Goal: Obtain resource: Download file/media

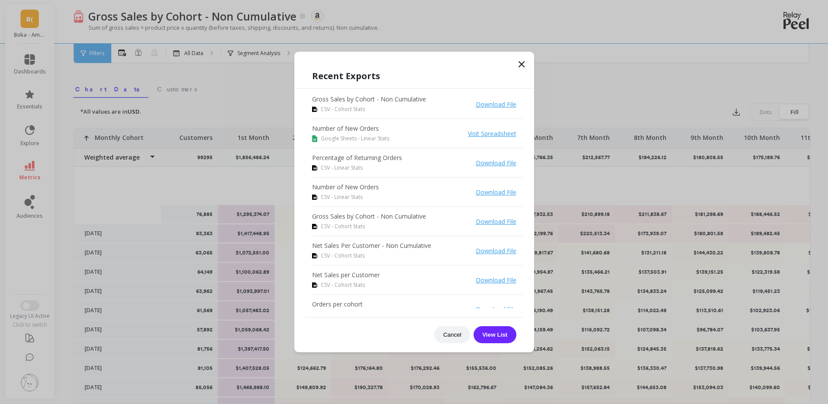
scroll to position [87, 0]
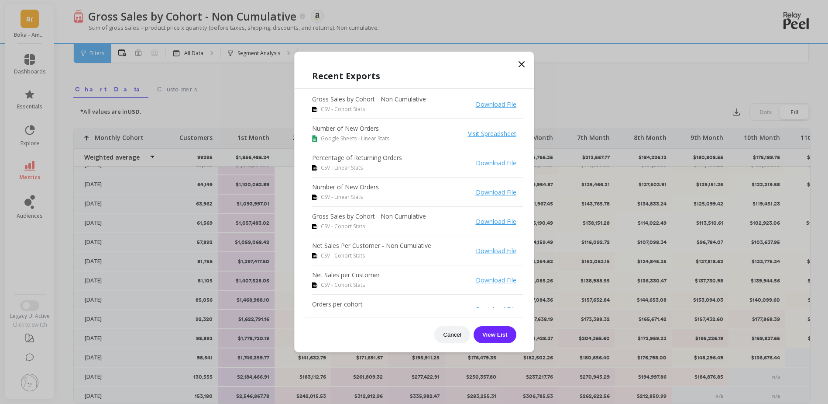
click at [519, 65] on icon at bounding box center [522, 64] width 10 height 10
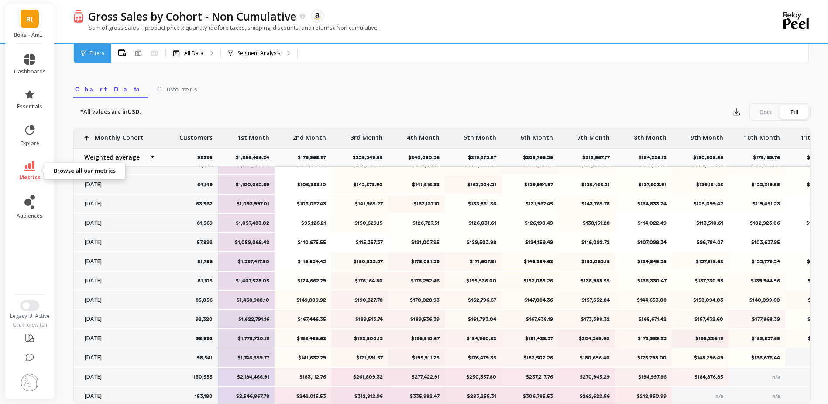
click at [35, 175] on span "metrics" at bounding box center [29, 177] width 21 height 7
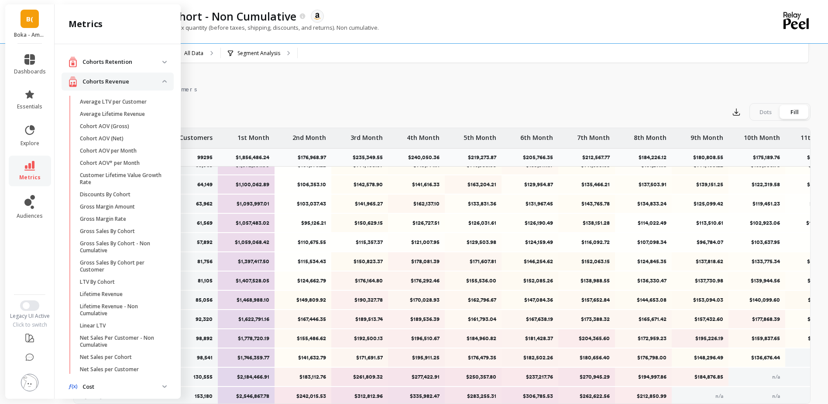
click at [19, 26] on div "B( Boka - Amazon (Essor)" at bounding box center [29, 23] width 49 height 39
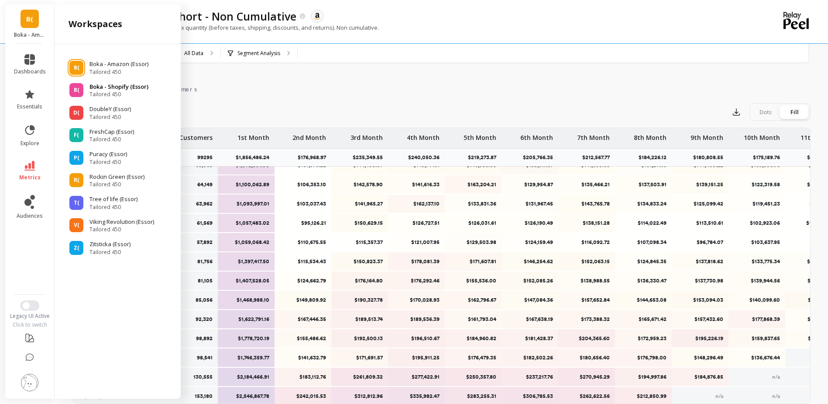
click at [118, 94] on span "Tailored 450" at bounding box center [119, 94] width 59 height 7
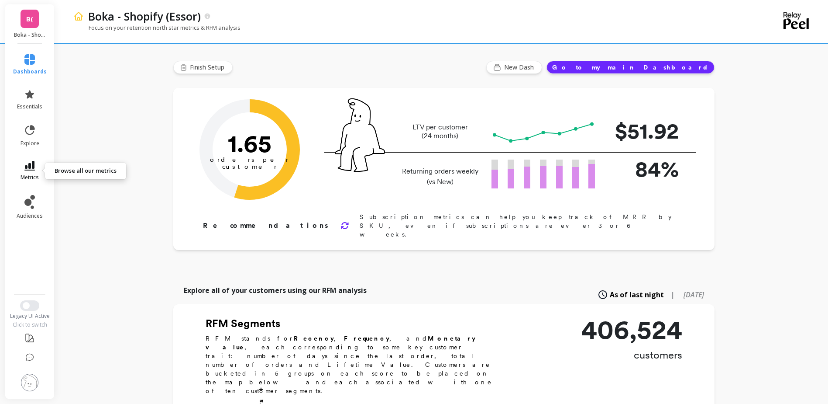
click at [37, 168] on link "metrics" at bounding box center [30, 171] width 34 height 20
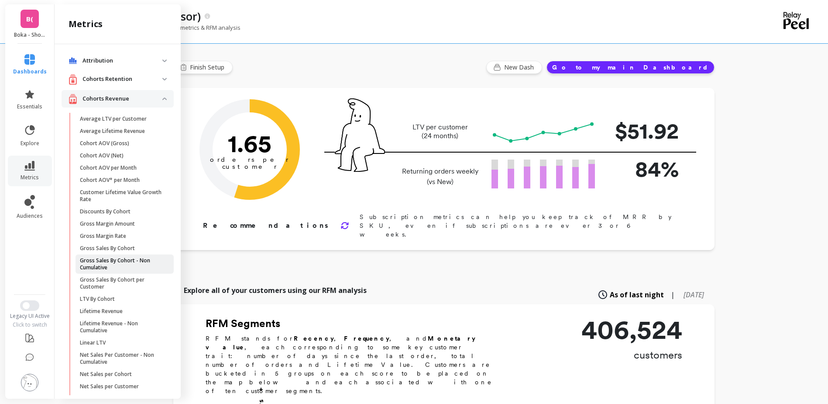
click at [105, 264] on p "Gross Sales By Cohort - Non Cumulative" at bounding box center [121, 264] width 83 height 14
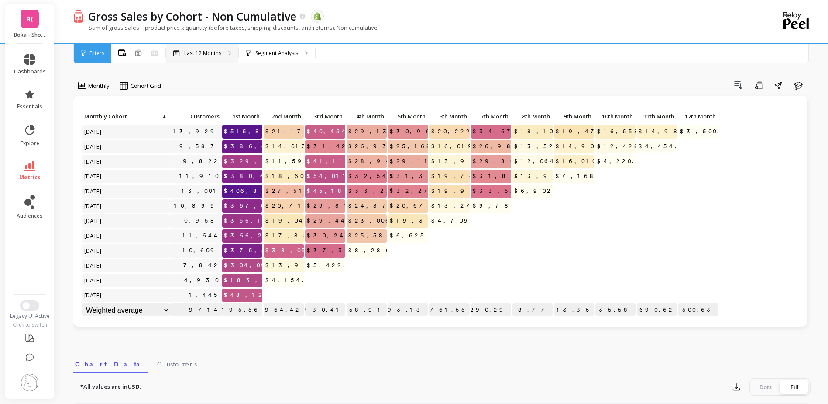
click at [229, 51] on icon at bounding box center [230, 53] width 2 height 4
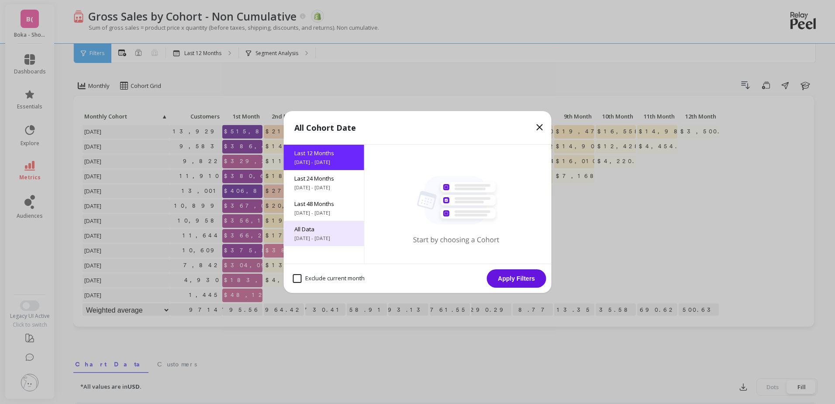
click at [326, 227] on span "All Data" at bounding box center [323, 229] width 59 height 8
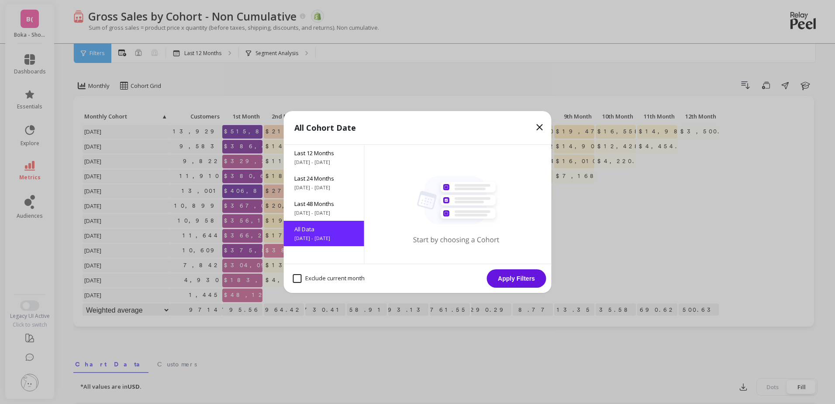
click at [516, 284] on button "Apply Filters" at bounding box center [516, 278] width 59 height 18
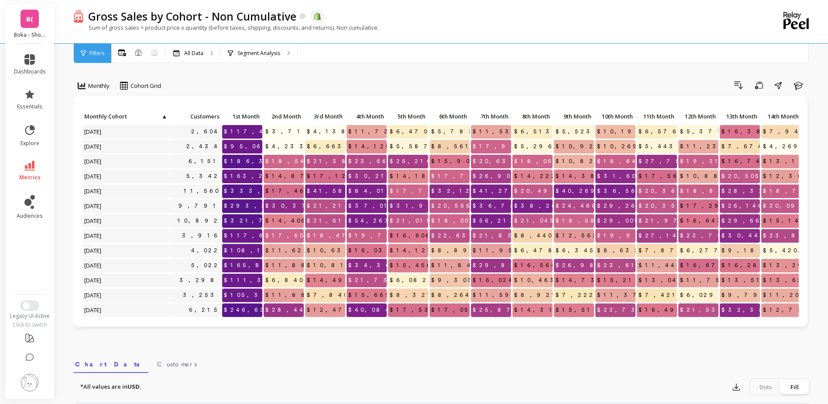
click at [91, 51] on span "Filters" at bounding box center [97, 53] width 15 height 7
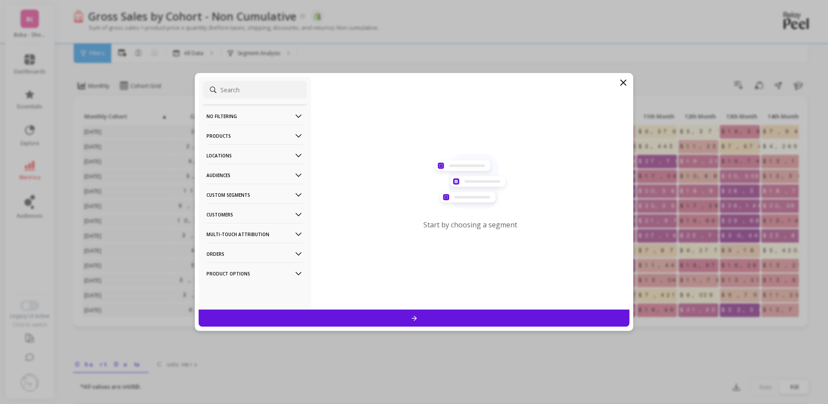
click at [620, 83] on icon at bounding box center [623, 82] width 10 height 10
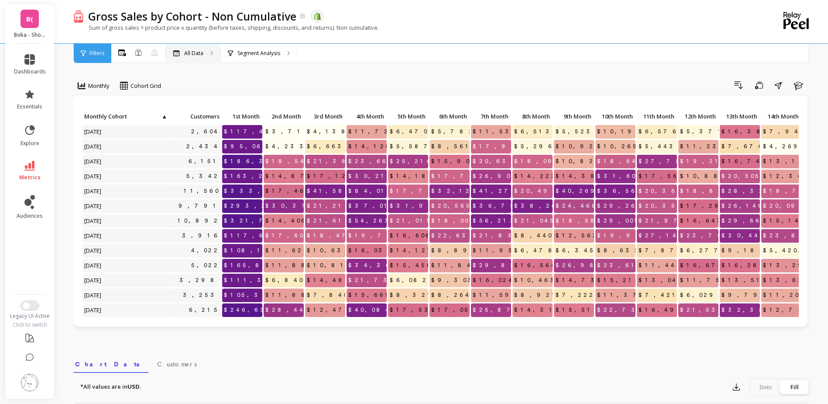
click at [197, 54] on p "All Data" at bounding box center [193, 53] width 19 height 7
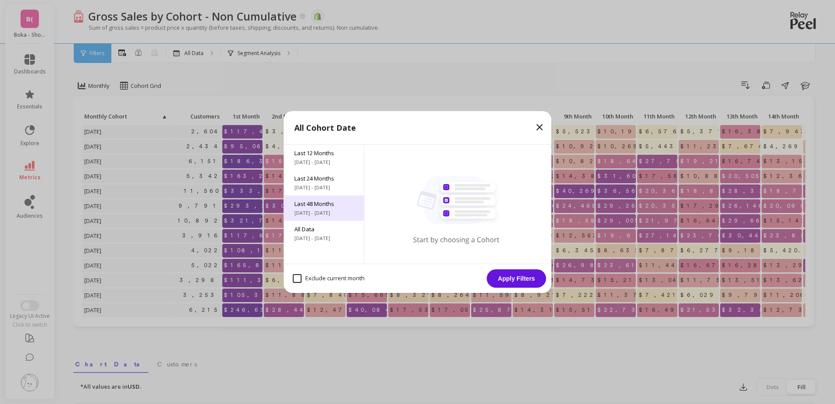
click at [326, 205] on span "Last 48 Months" at bounding box center [323, 204] width 59 height 8
click at [507, 274] on button "Apply Filters" at bounding box center [516, 278] width 59 height 18
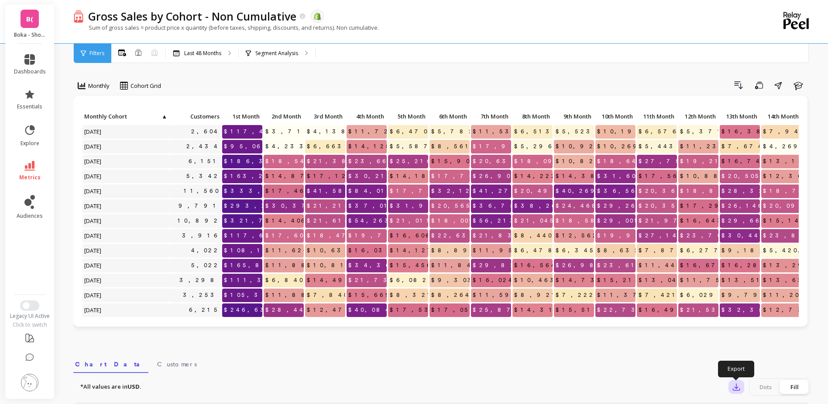
click at [741, 389] on icon "button" at bounding box center [736, 386] width 9 height 9
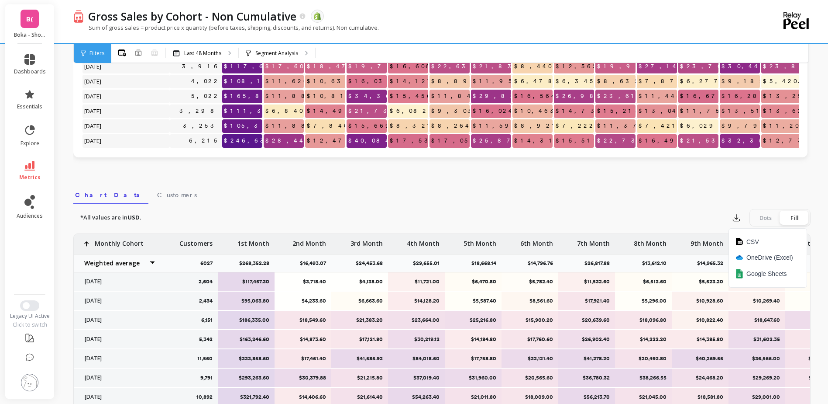
scroll to position [175, 0]
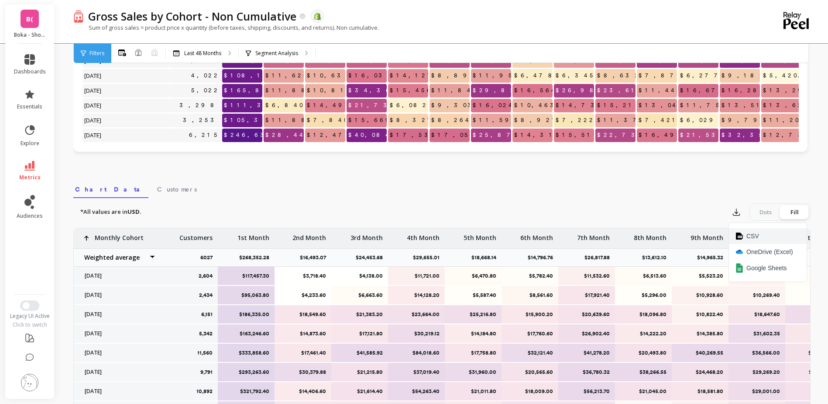
click at [753, 236] on span "CSV" at bounding box center [753, 235] width 13 height 9
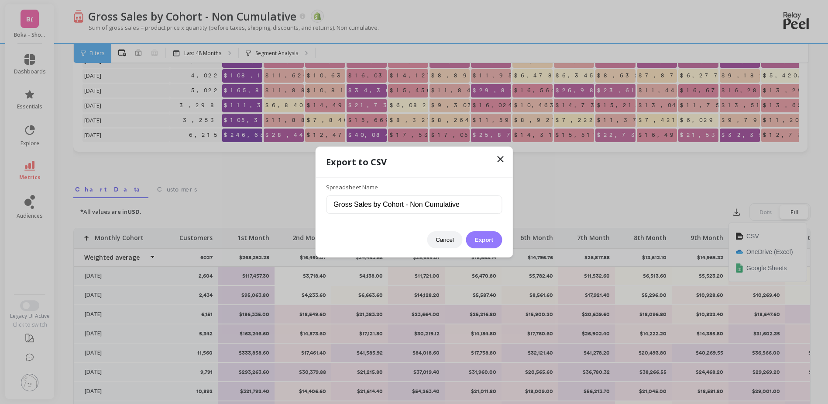
click at [477, 238] on button "Export" at bounding box center [484, 239] width 36 height 17
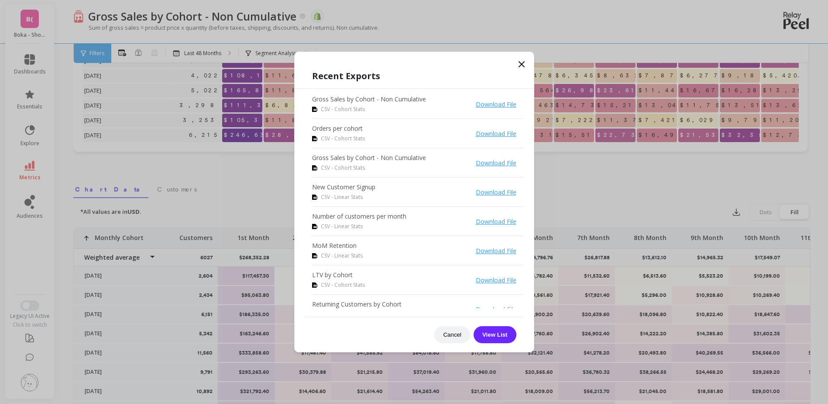
click at [521, 67] on icon at bounding box center [522, 64] width 10 height 10
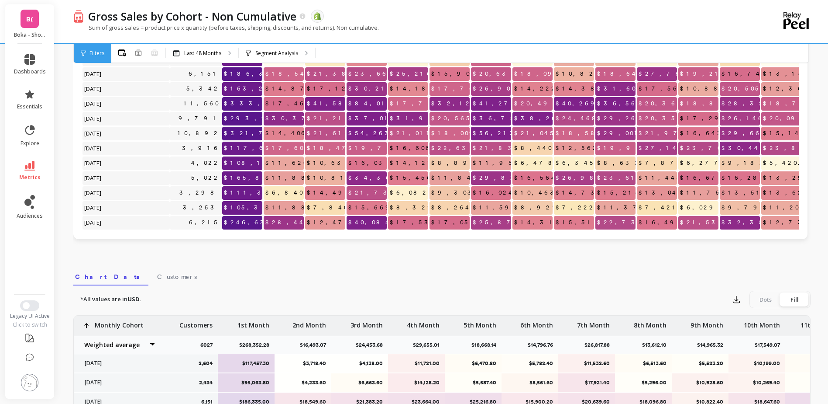
scroll to position [0, 0]
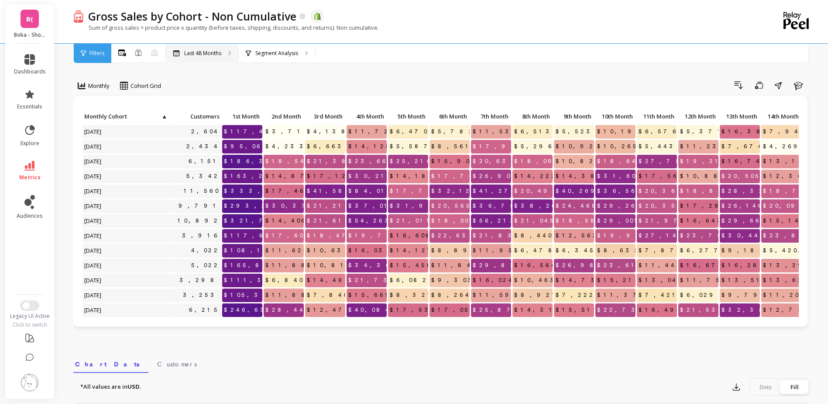
click at [227, 60] on div "Last 48 Months" at bounding box center [202, 53] width 72 height 19
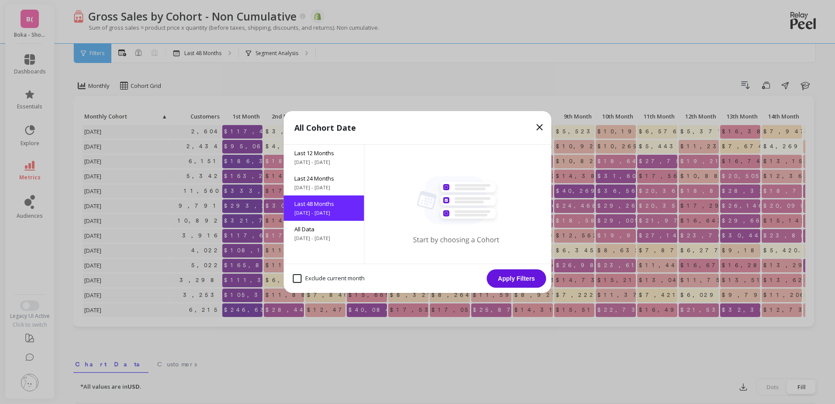
drag, startPoint x: 304, startPoint y: 176, endPoint x: 401, endPoint y: 213, distance: 104.4
click at [304, 176] on span "Last 24 Months" at bounding box center [323, 178] width 59 height 8
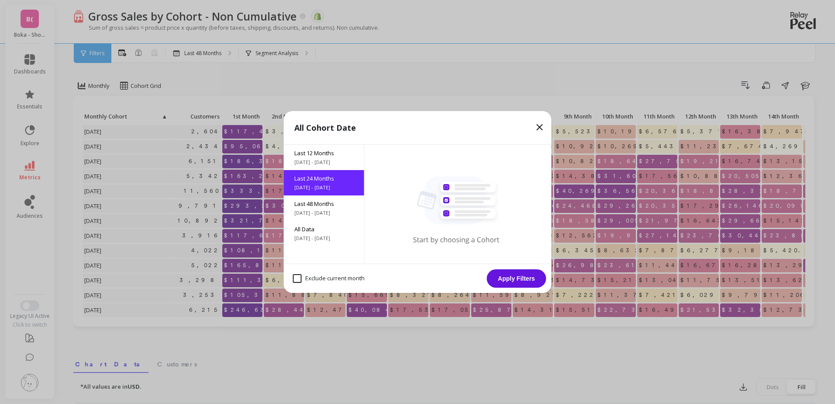
click at [505, 274] on button "Apply Filters" at bounding box center [516, 278] width 59 height 18
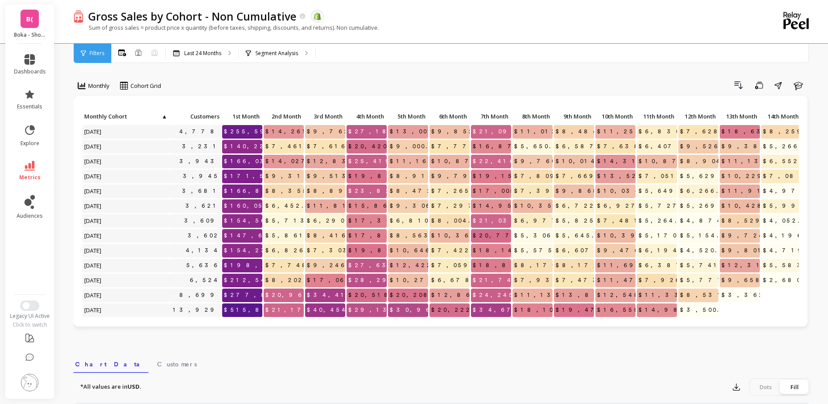
click at [101, 59] on div "Filters" at bounding box center [93, 53] width 38 height 19
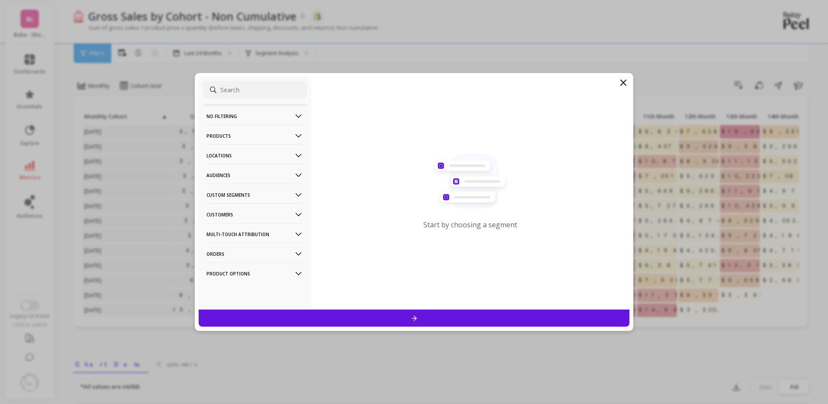
click at [621, 81] on icon at bounding box center [623, 82] width 10 height 10
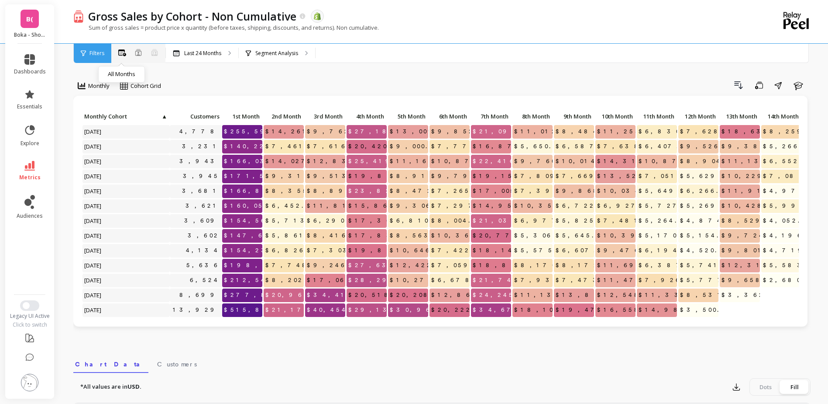
click at [121, 54] on icon at bounding box center [122, 52] width 8 height 7
click at [283, 52] on p "Segment Analysis" at bounding box center [276, 53] width 43 height 7
click at [217, 54] on p "Last 24 Months" at bounding box center [202, 53] width 37 height 7
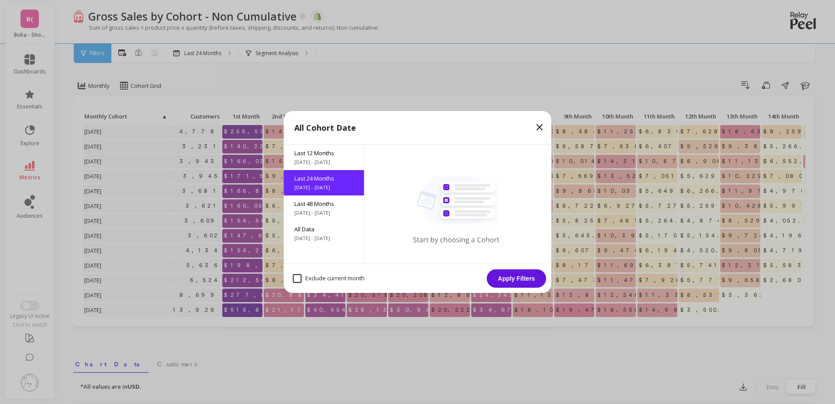
click at [332, 280] on month "Exclude current month" at bounding box center [329, 278] width 72 height 9
checkbox month "true"
click at [503, 283] on button "Apply Filters" at bounding box center [516, 278] width 59 height 18
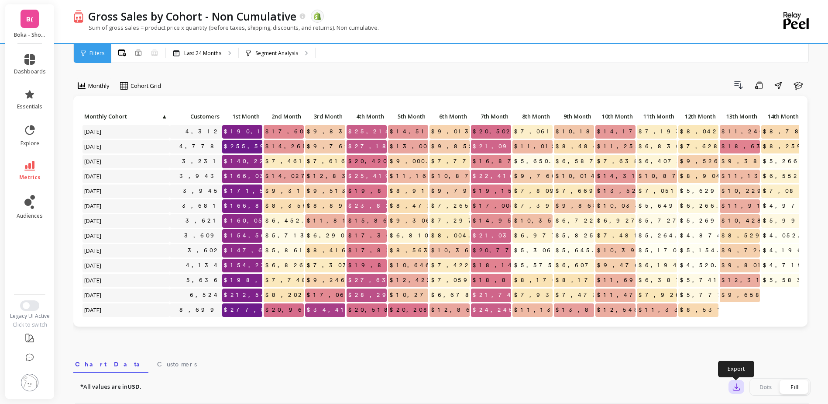
click at [739, 384] on icon "button" at bounding box center [736, 386] width 9 height 9
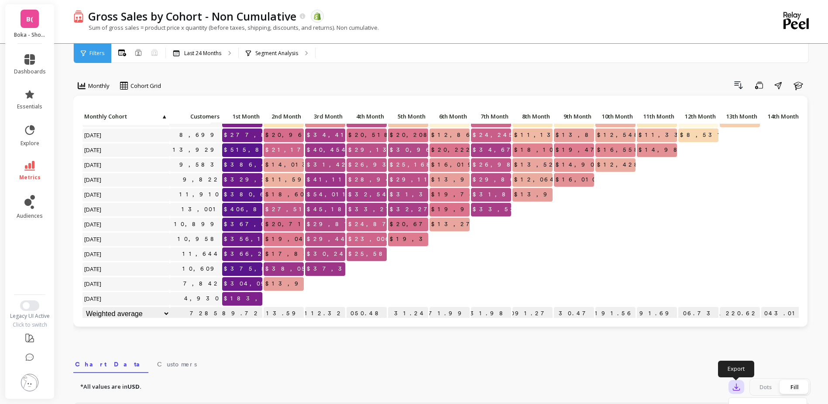
click at [735, 386] on icon "button" at bounding box center [736, 386] width 9 height 9
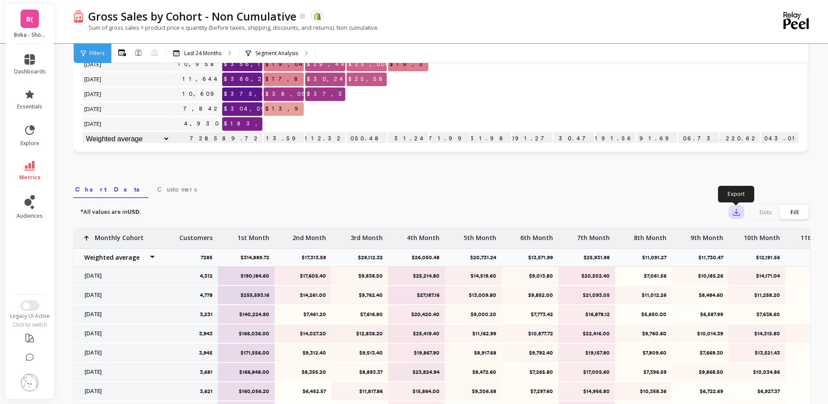
click at [740, 215] on icon "button" at bounding box center [736, 211] width 9 height 9
click at [739, 238] on img at bounding box center [739, 235] width 7 height 7
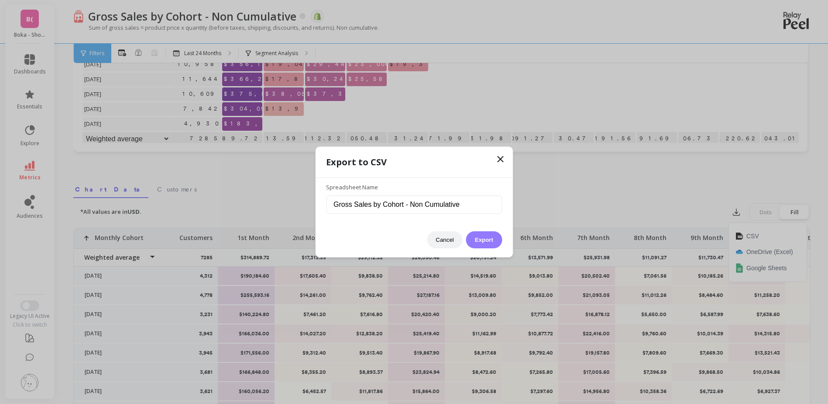
click at [476, 239] on button "Export" at bounding box center [484, 239] width 36 height 17
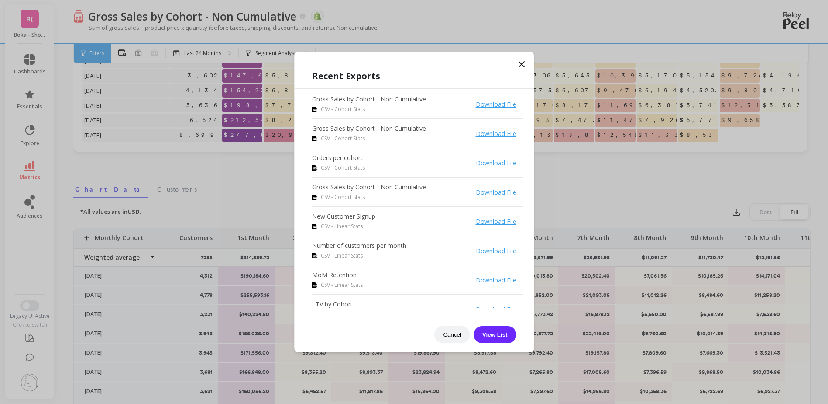
click at [521, 62] on icon at bounding box center [522, 64] width 10 height 10
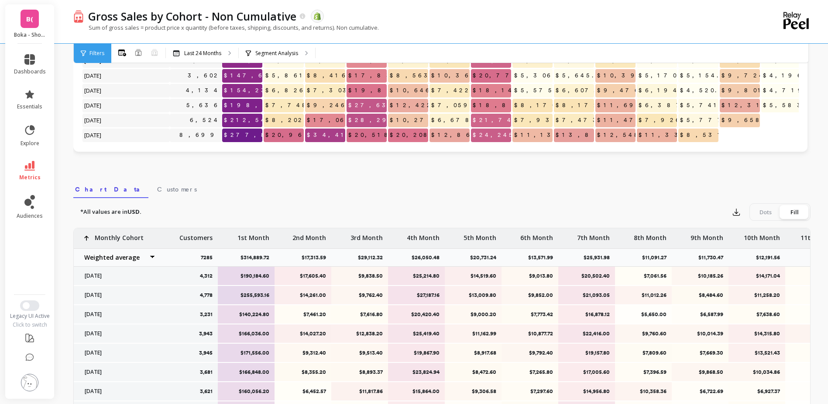
click at [28, 29] on div "B( Boka - Shopify (Essor)" at bounding box center [29, 23] width 49 height 39
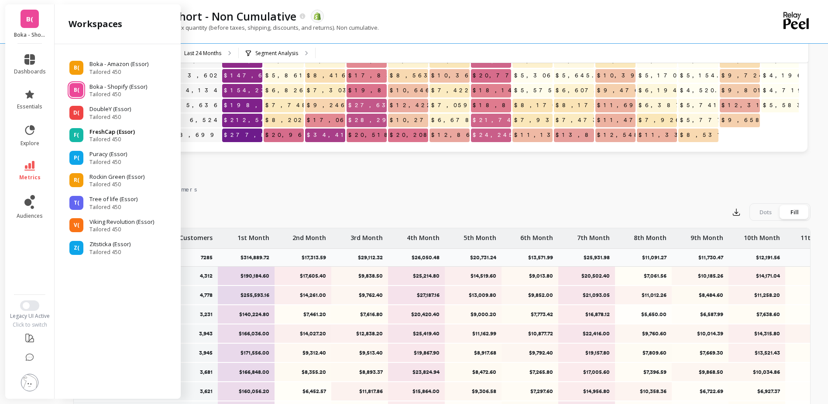
click at [107, 136] on span "Tailored 450" at bounding box center [112, 139] width 45 height 7
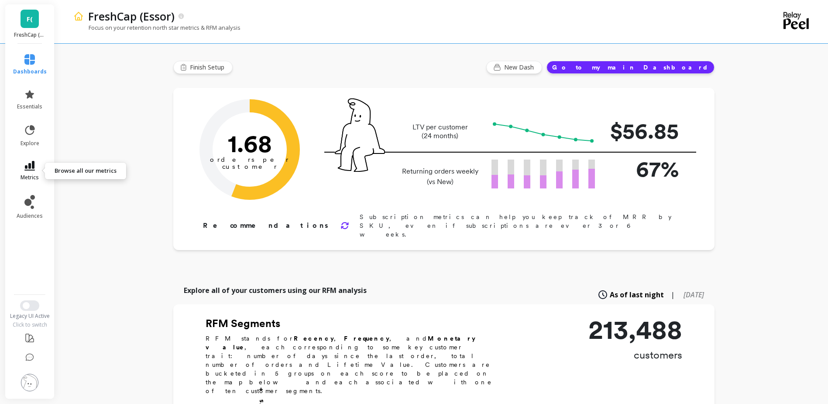
click at [35, 161] on link "metrics" at bounding box center [30, 171] width 34 height 20
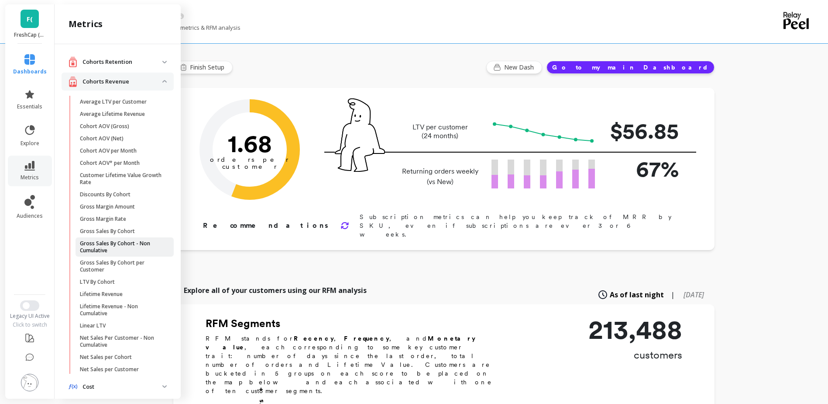
click at [130, 245] on p "Gross Sales By Cohort - Non Cumulative" at bounding box center [121, 247] width 83 height 14
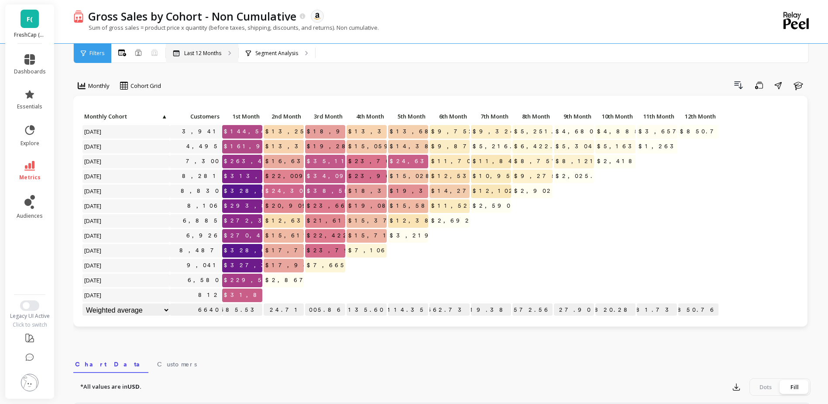
click at [191, 54] on p "Last 12 Months" at bounding box center [202, 53] width 37 height 7
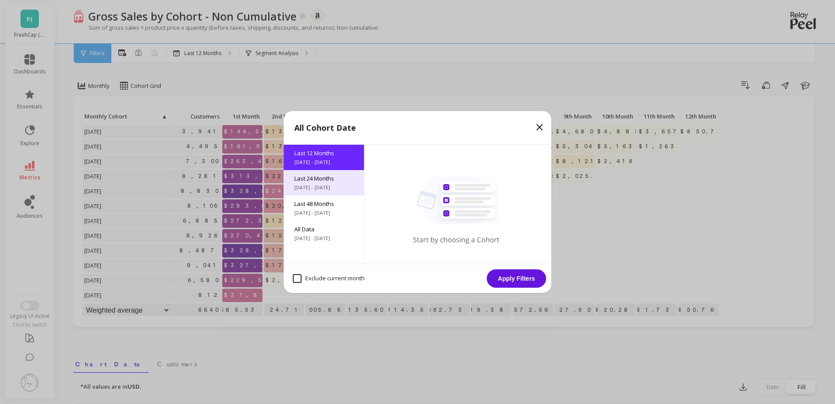
click at [304, 186] on span "10/10/2023 - 10/10/2025" at bounding box center [323, 187] width 59 height 7
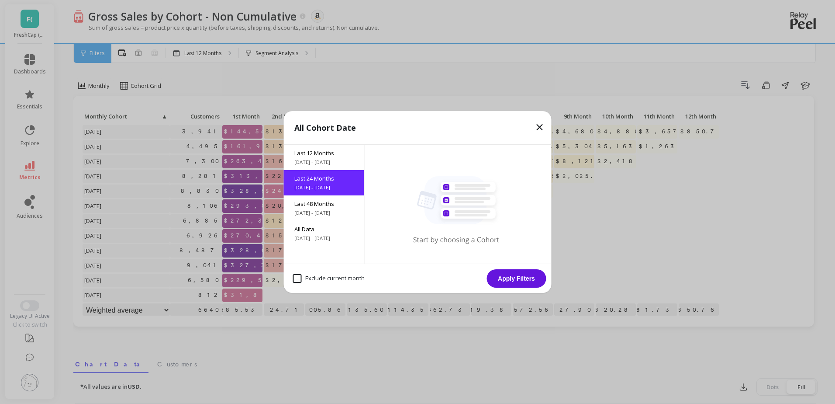
click at [493, 274] on button "Apply Filters" at bounding box center [516, 278] width 59 height 18
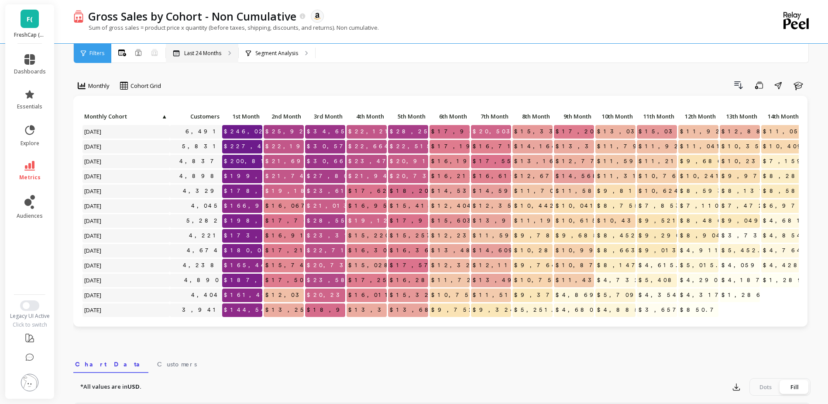
click at [207, 57] on div "Last 24 Months" at bounding box center [202, 53] width 72 height 19
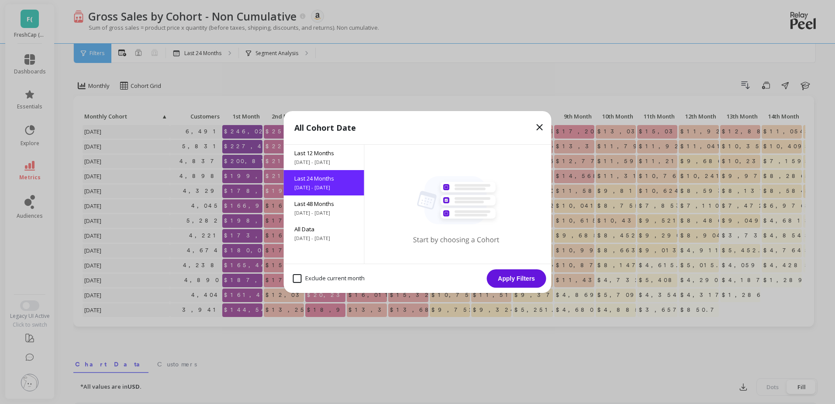
click at [331, 280] on month "Exclude current month" at bounding box center [329, 278] width 72 height 9
checkbox month "true"
click at [517, 283] on button "Apply Filters" at bounding box center [516, 278] width 59 height 18
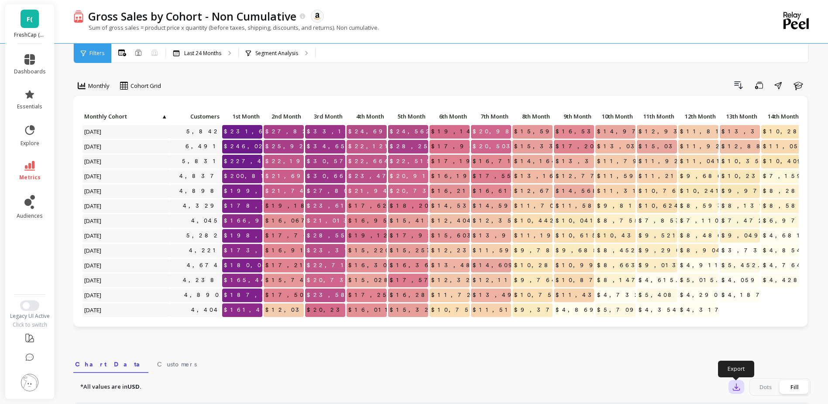
click at [735, 386] on icon "button" at bounding box center [736, 386] width 9 height 9
click at [737, 391] on button "button" at bounding box center [737, 387] width 16 height 14
click at [623, 380] on div "*All values are in USD. Export Dots Fill" at bounding box center [442, 386] width 738 height 17
click at [733, 388] on icon "button" at bounding box center [736, 386] width 9 height 9
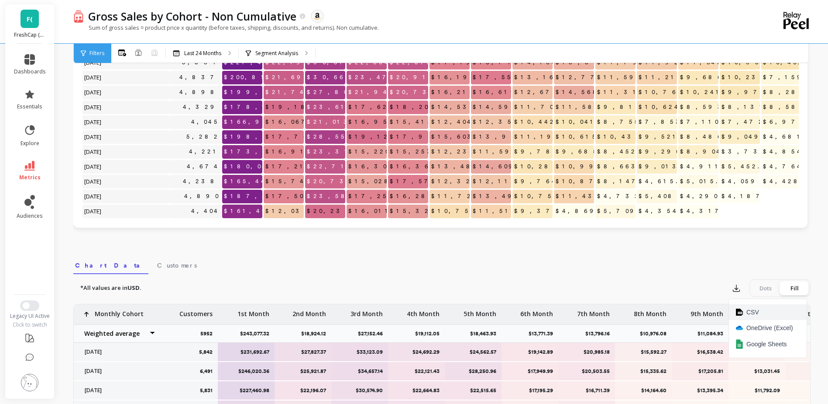
scroll to position [175, 0]
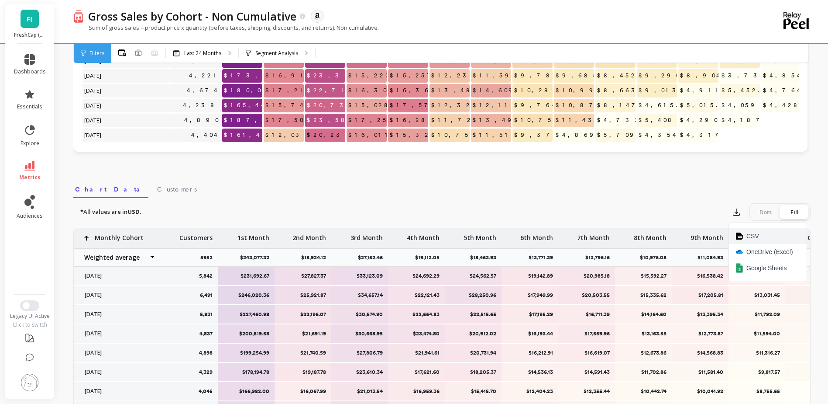
click at [763, 237] on button "CSV" at bounding box center [768, 236] width 78 height 16
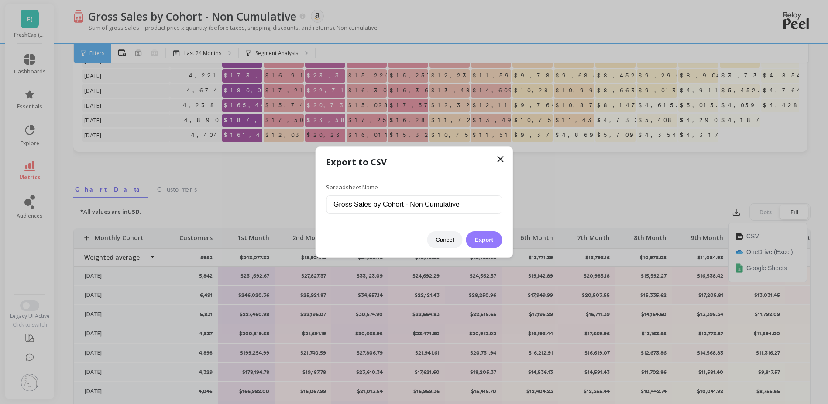
click at [494, 240] on button "Export" at bounding box center [484, 239] width 36 height 17
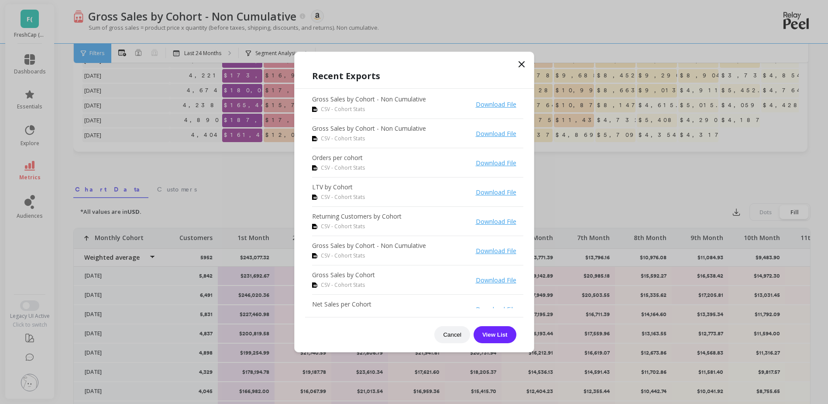
drag, startPoint x: 522, startPoint y: 61, endPoint x: 414, endPoint y: 51, distance: 108.3
click at [522, 61] on icon at bounding box center [522, 64] width 10 height 10
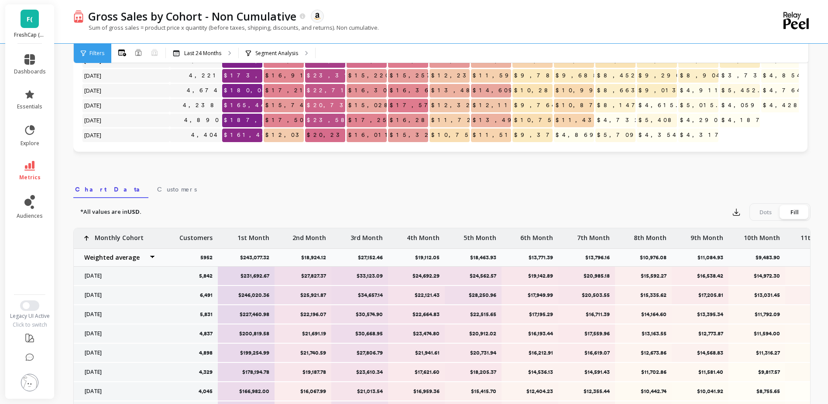
click at [25, 19] on link "F(" at bounding box center [30, 19] width 18 height 18
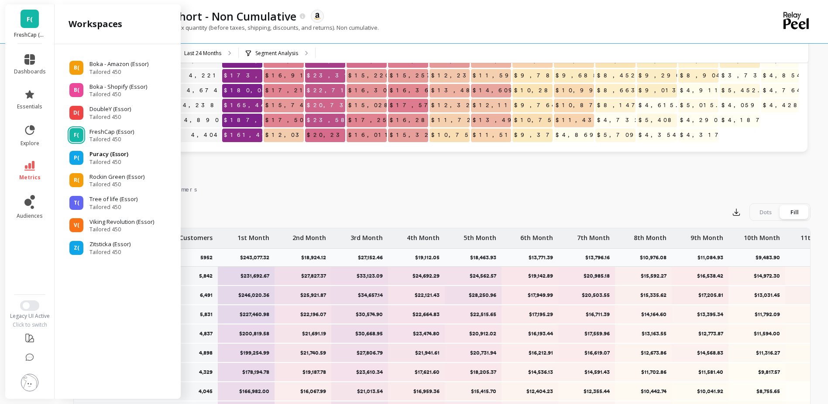
click at [112, 157] on p "Puracy (Essor)" at bounding box center [109, 154] width 39 height 9
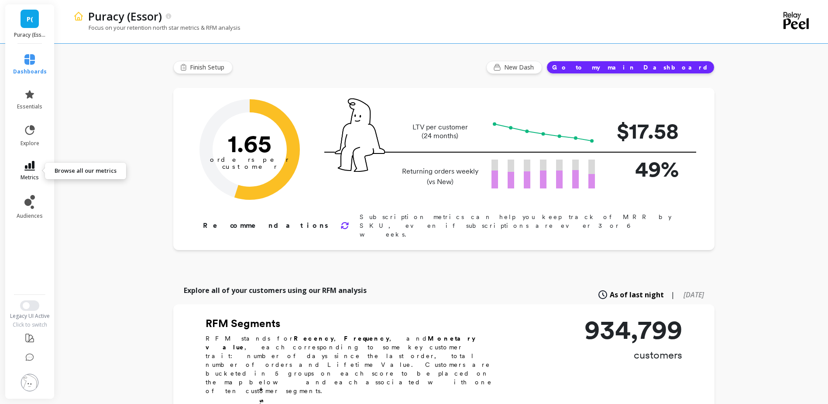
click at [37, 165] on link "metrics" at bounding box center [30, 171] width 34 height 20
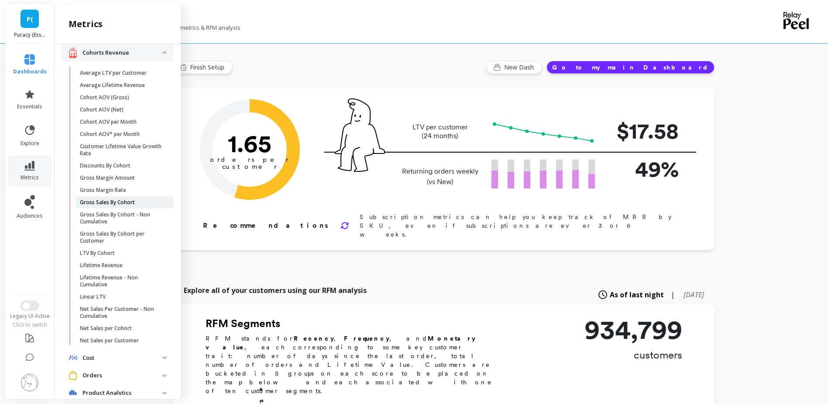
scroll to position [44, 0]
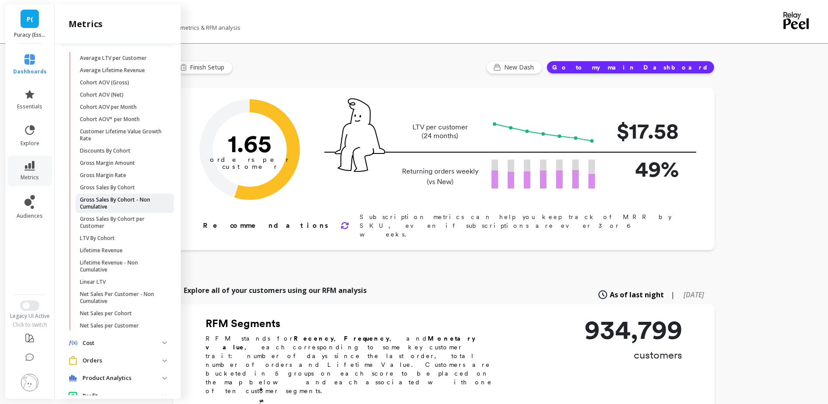
click at [113, 206] on p "Gross Sales By Cohort - Non Cumulative" at bounding box center [121, 203] width 83 height 14
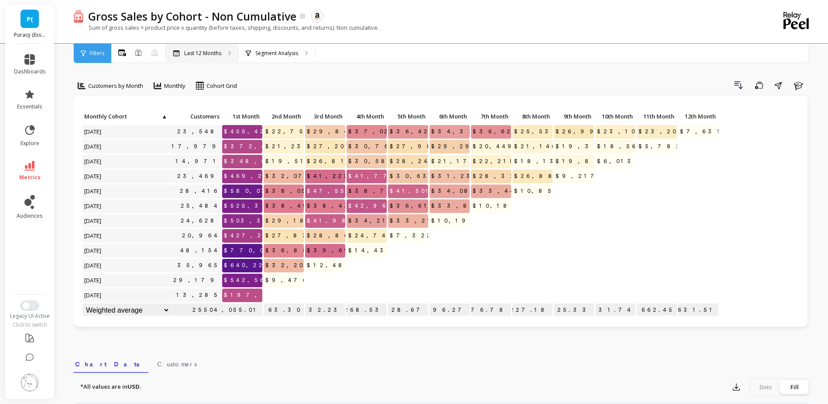
click at [198, 52] on p "Last 12 Months" at bounding box center [202, 53] width 37 height 7
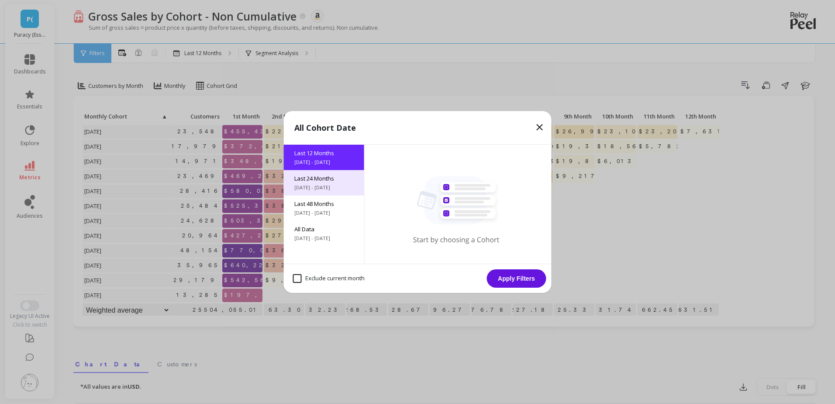
click at [311, 180] on span "Last 24 Months" at bounding box center [323, 178] width 59 height 8
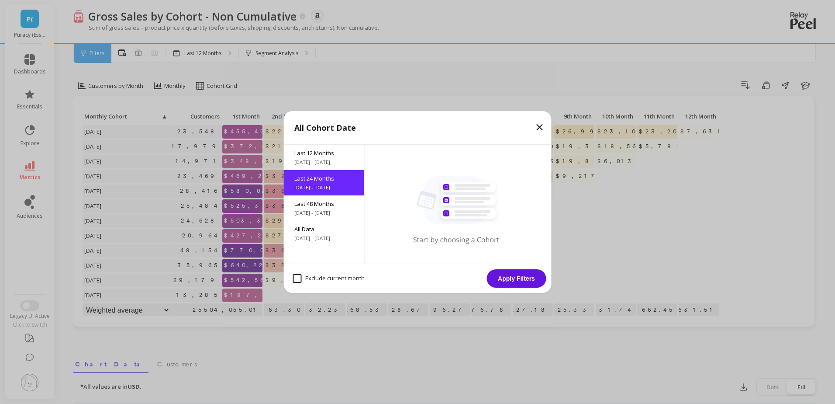
click at [359, 277] on month "Exclude current month" at bounding box center [329, 278] width 72 height 9
checkbox month "true"
click at [519, 275] on button "Apply Filters" at bounding box center [516, 278] width 59 height 18
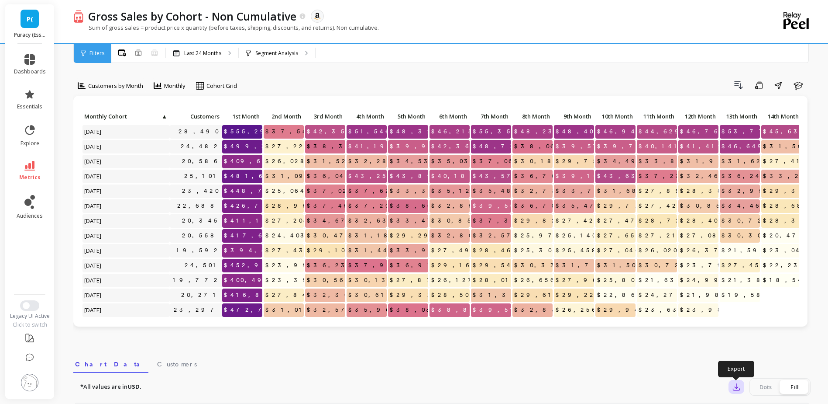
click at [739, 383] on icon "button" at bounding box center [736, 386] width 9 height 9
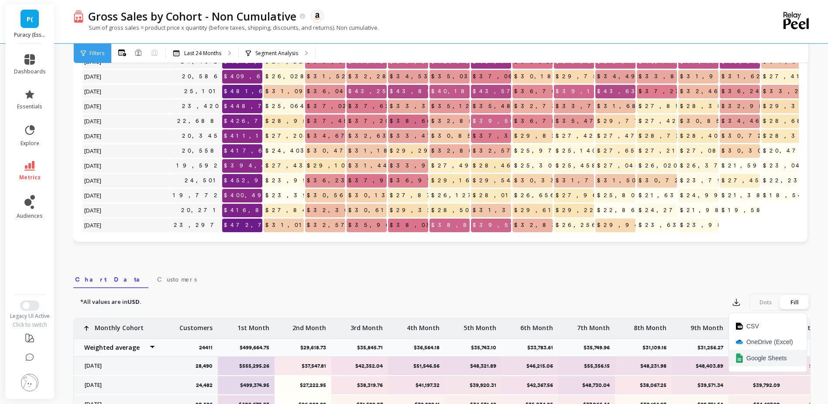
scroll to position [87, 0]
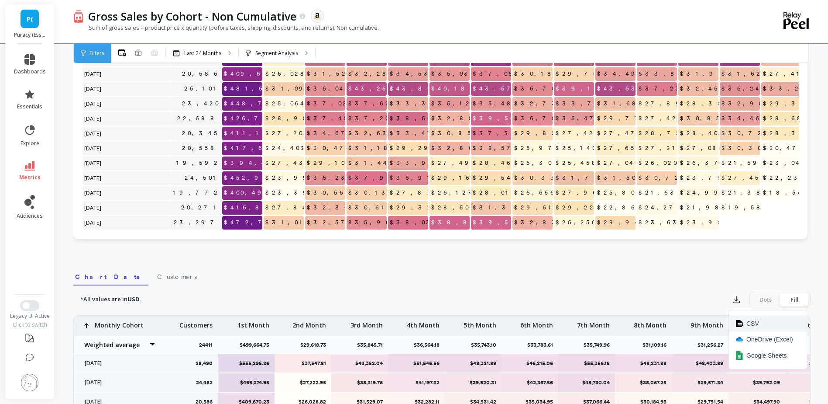
click at [760, 326] on button "CSV" at bounding box center [768, 323] width 78 height 16
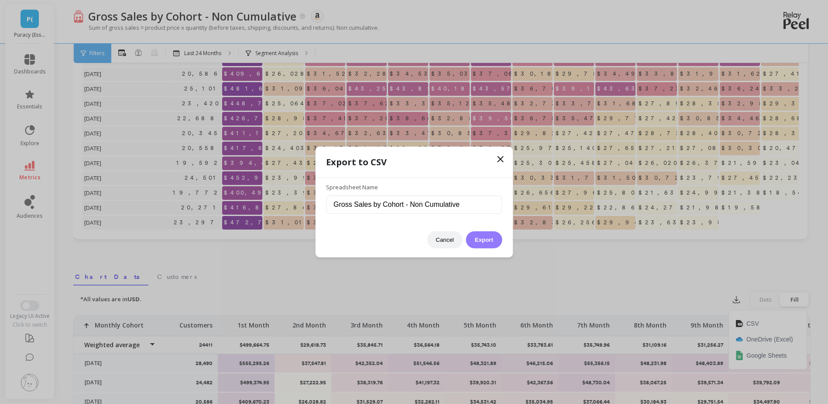
click at [487, 236] on button "Export" at bounding box center [484, 239] width 36 height 17
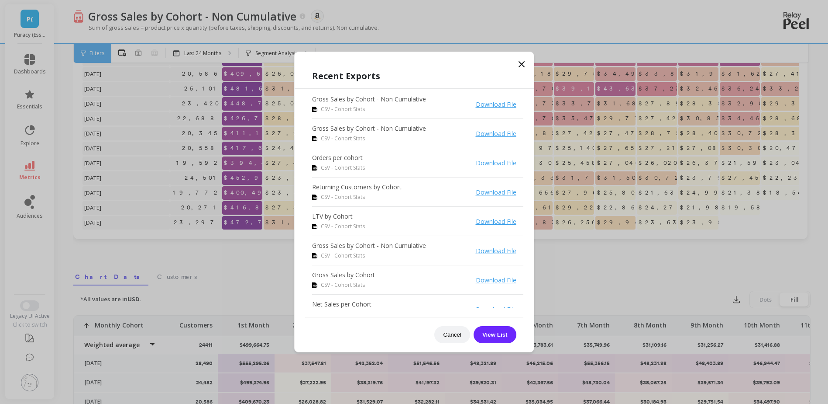
click at [526, 64] on icon at bounding box center [522, 64] width 10 height 10
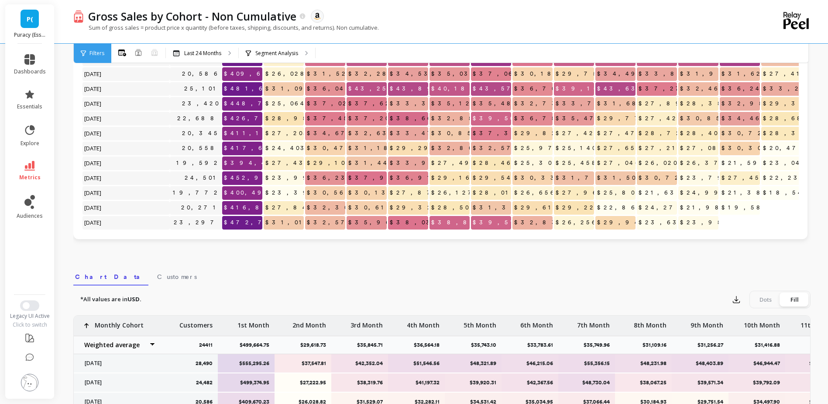
click at [40, 21] on div "P( Puracy (Essor)" at bounding box center [29, 23] width 49 height 39
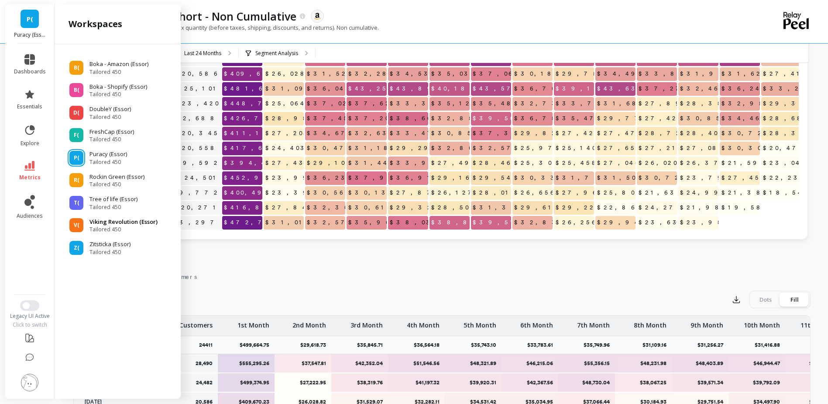
click at [93, 230] on span "Tailored 450" at bounding box center [124, 229] width 68 height 7
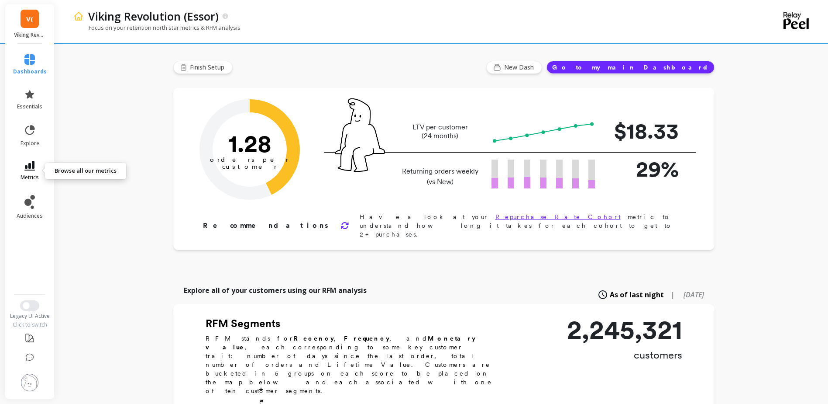
click at [28, 169] on icon at bounding box center [29, 166] width 10 height 10
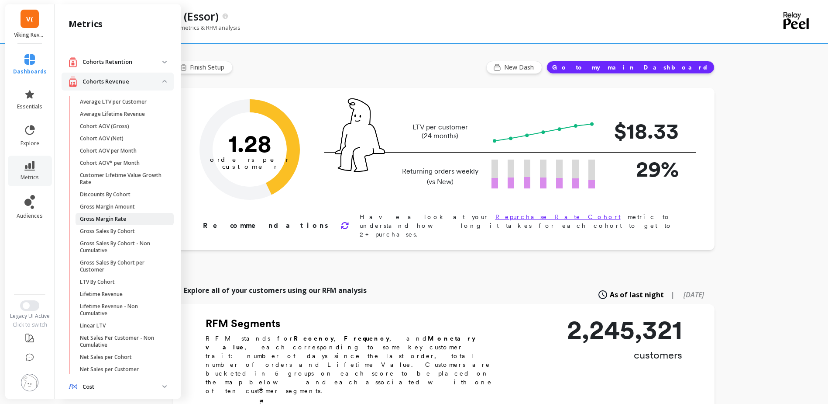
scroll to position [44, 0]
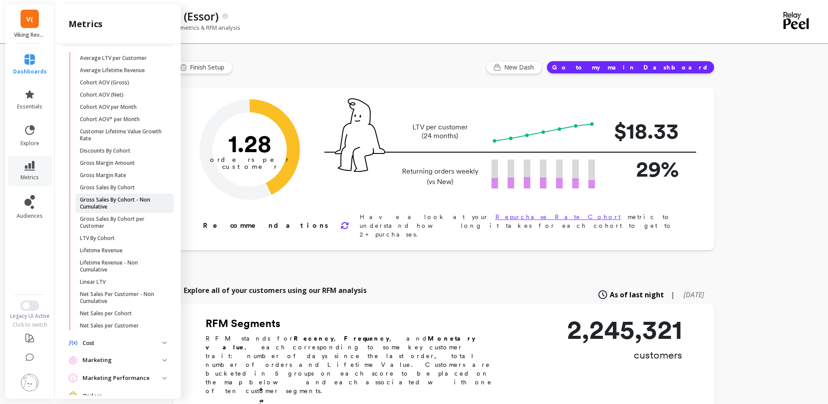
click at [113, 196] on p "Gross Sales By Cohort - Non Cumulative" at bounding box center [121, 203] width 83 height 14
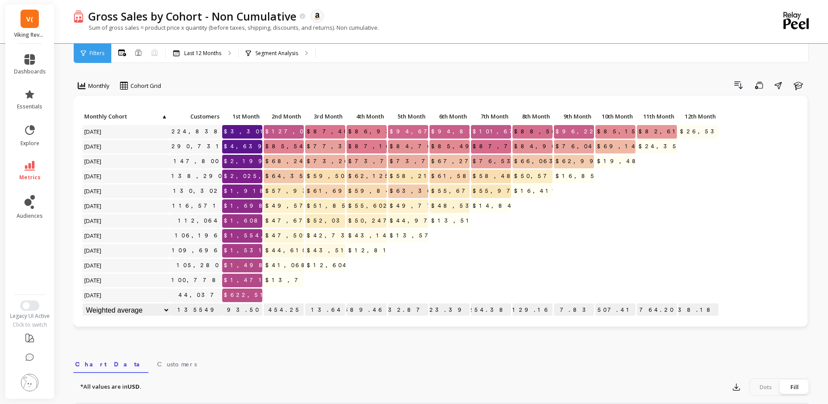
click at [209, 42] on div "Gross Sales by Cohort - Non Cumulative The data you are viewing comes from: Ama…" at bounding box center [406, 21] width 666 height 43
click at [209, 52] on p "Last 12 Months" at bounding box center [202, 53] width 37 height 7
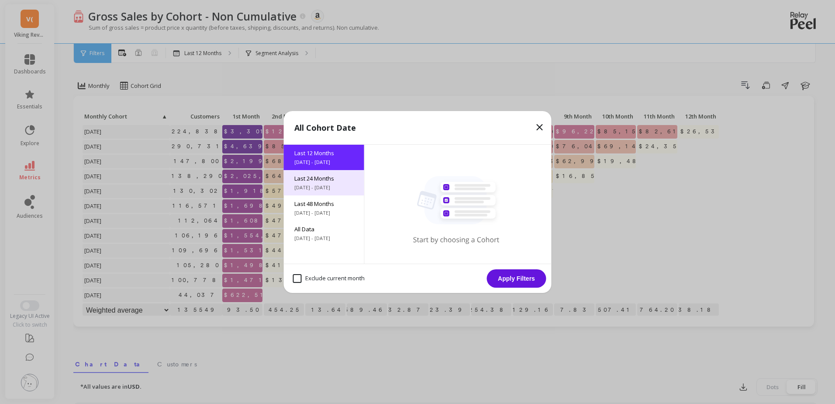
click at [326, 175] on span "Last 24 Months" at bounding box center [323, 178] width 59 height 8
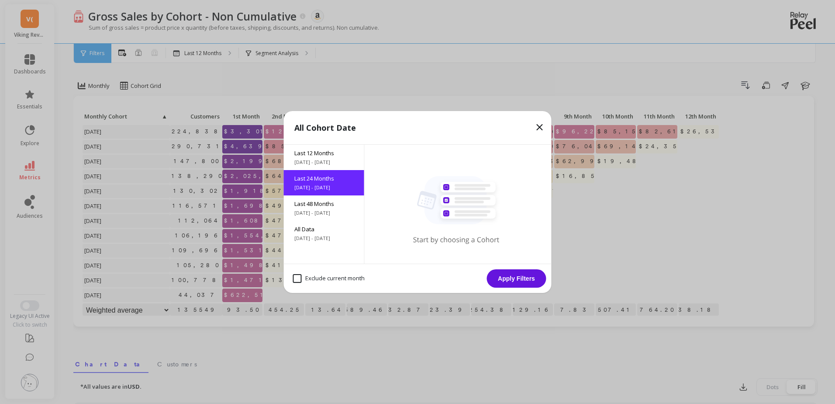
click at [321, 282] on month "Exclude current month" at bounding box center [329, 278] width 72 height 9
checkbox month "true"
click at [522, 280] on button "Apply Filters" at bounding box center [516, 278] width 59 height 18
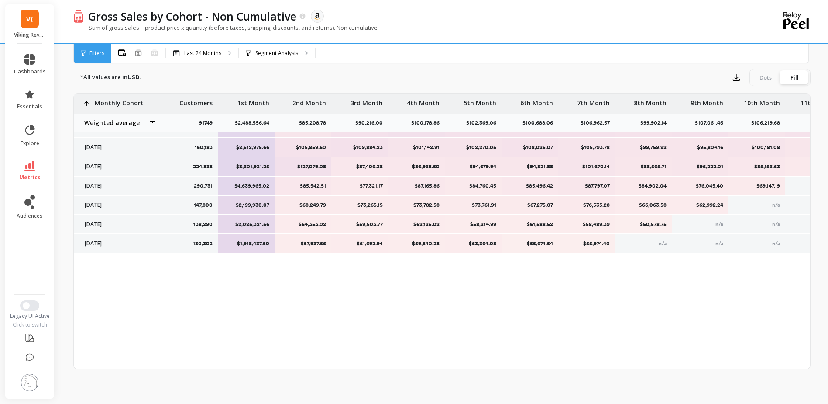
scroll to position [13, 0]
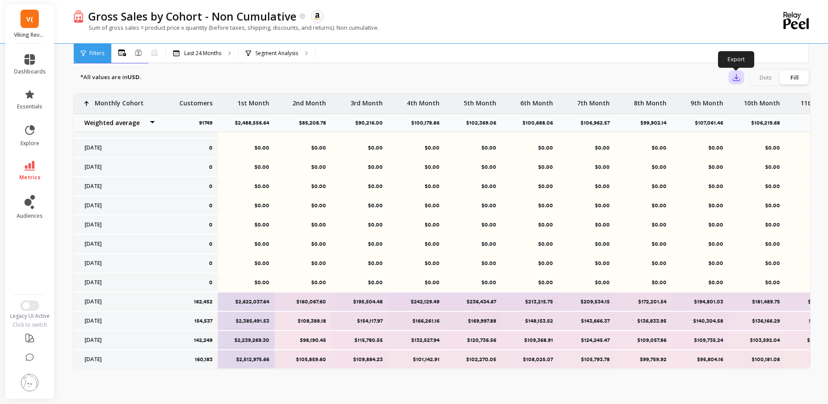
click at [736, 80] on icon "button" at bounding box center [737, 77] width 7 height 7
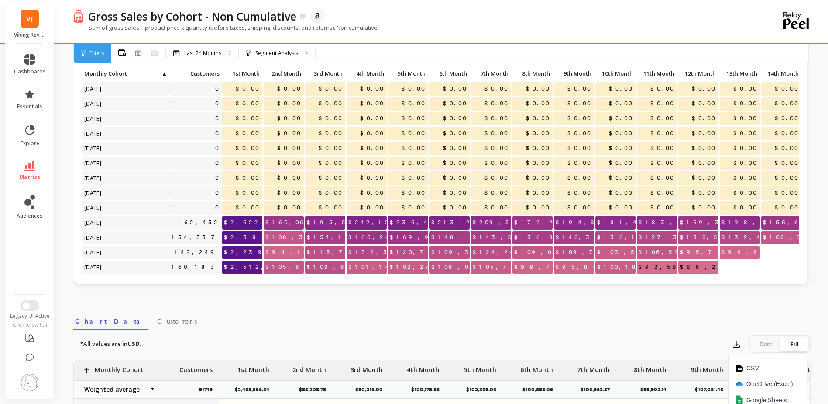
scroll to position [0, 0]
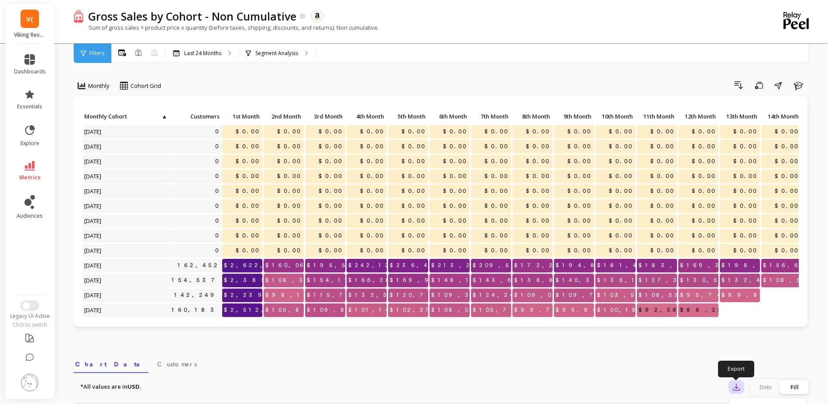
click at [736, 387] on icon "button" at bounding box center [736, 386] width 9 height 9
click at [738, 388] on icon "button" at bounding box center [736, 386] width 9 height 9
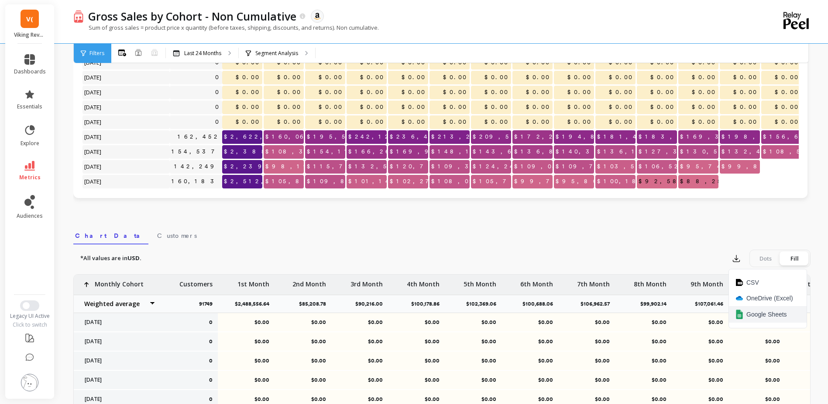
scroll to position [131, 0]
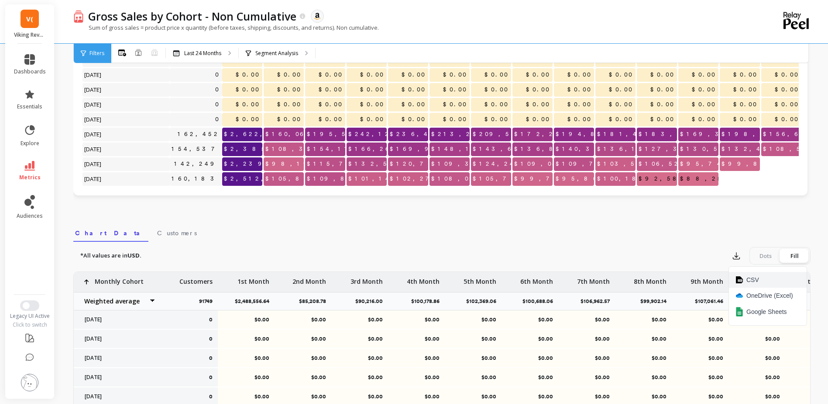
click at [761, 276] on button "CSV" at bounding box center [768, 280] width 78 height 16
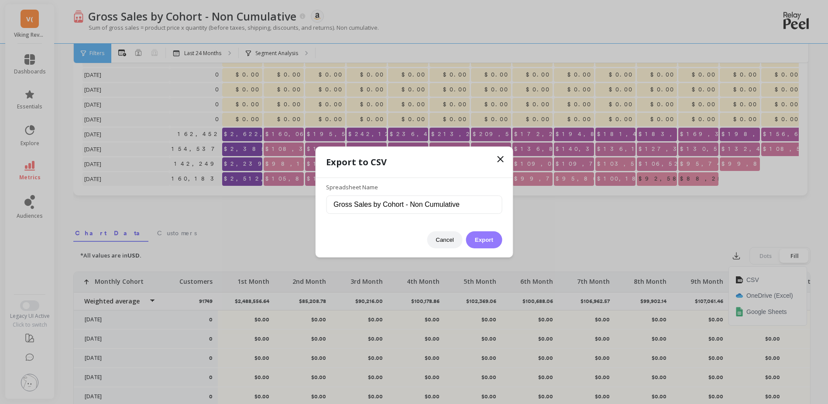
click at [489, 244] on button "Export" at bounding box center [484, 239] width 36 height 17
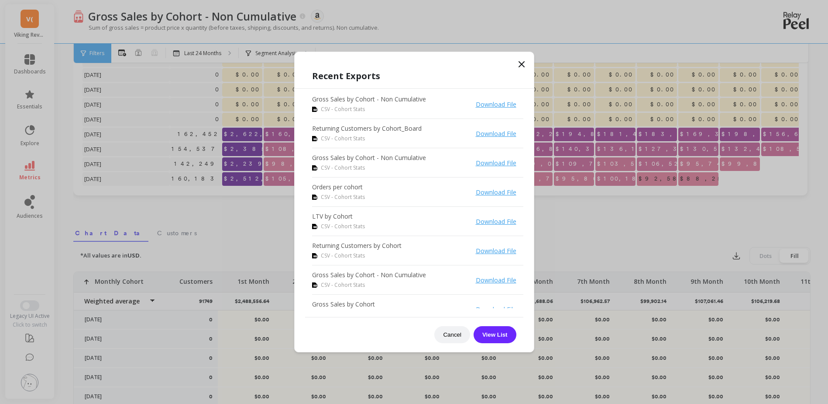
click at [476, 105] on link "Download File" at bounding box center [496, 104] width 41 height 8
click at [518, 65] on icon at bounding box center [522, 64] width 10 height 10
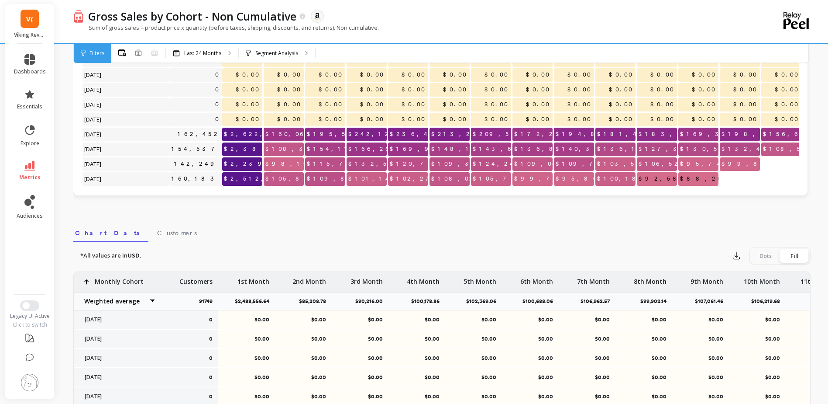
scroll to position [0, 0]
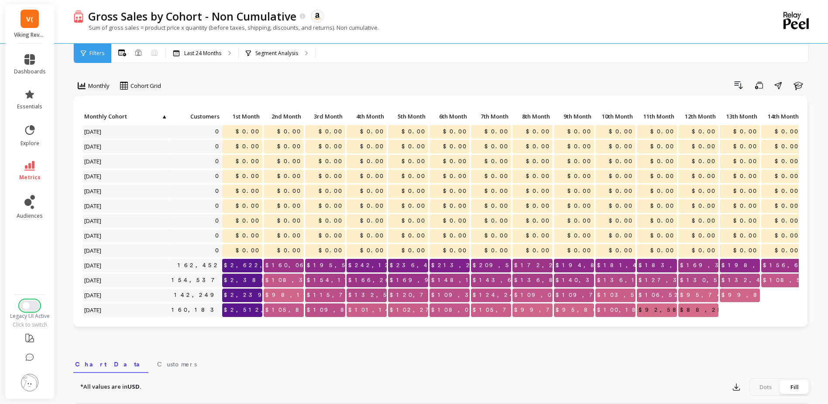
click at [25, 307] on span "Switch to New UI" at bounding box center [26, 305] width 7 height 7
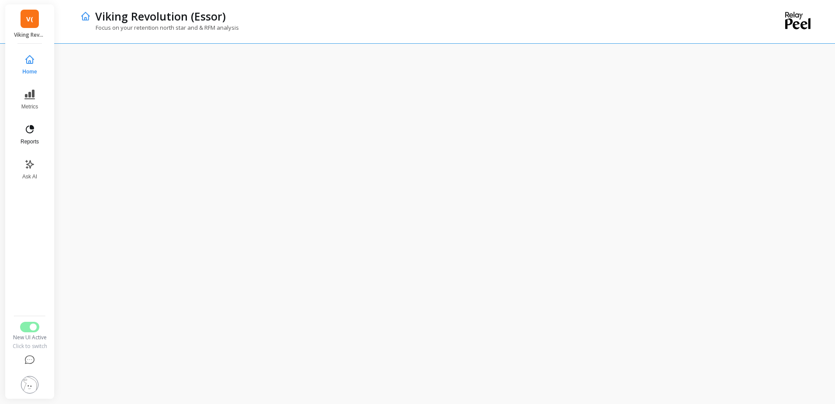
click at [22, 132] on button "Reports" at bounding box center [29, 134] width 29 height 31
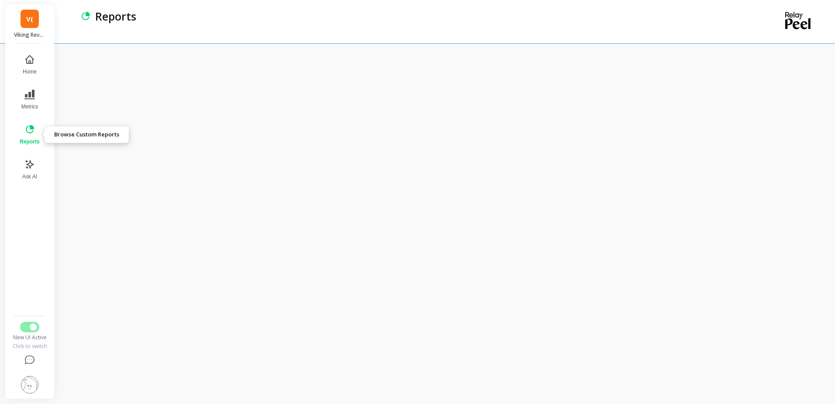
click at [34, 131] on icon at bounding box center [29, 129] width 10 height 10
click at [31, 20] on span "V(" at bounding box center [29, 19] width 7 height 10
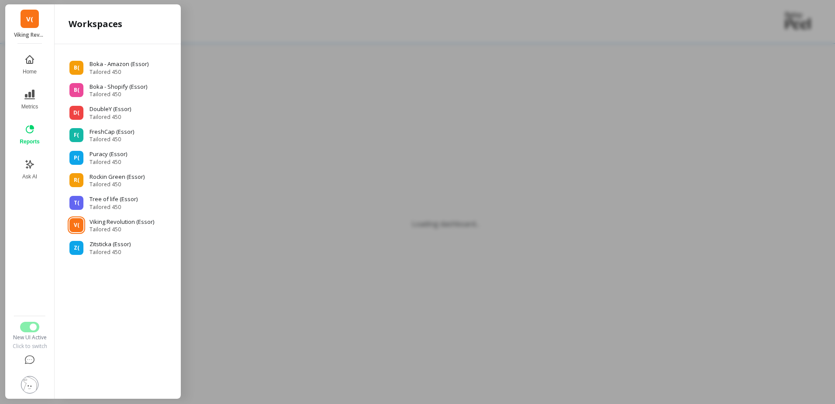
click at [216, 175] on div at bounding box center [417, 202] width 835 height 404
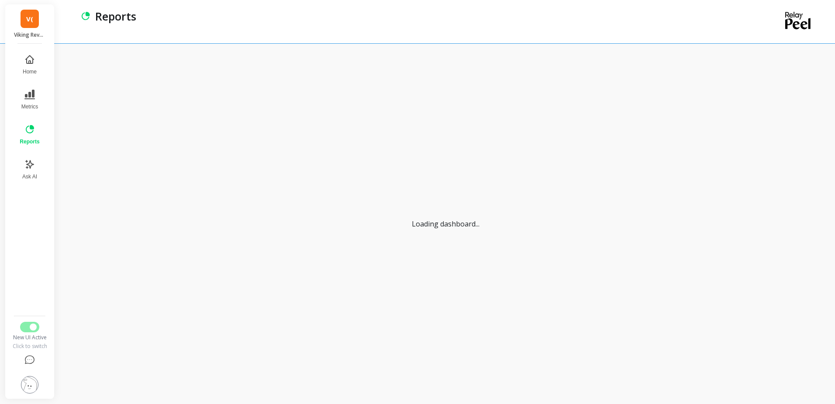
click at [481, 181] on div "Loading dashboard..." at bounding box center [445, 223] width 744 height 325
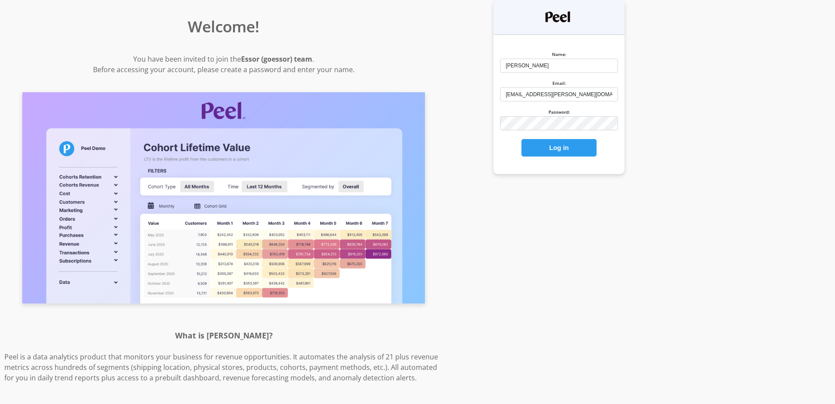
click at [561, 141] on button "Log in" at bounding box center [558, 147] width 75 height 17
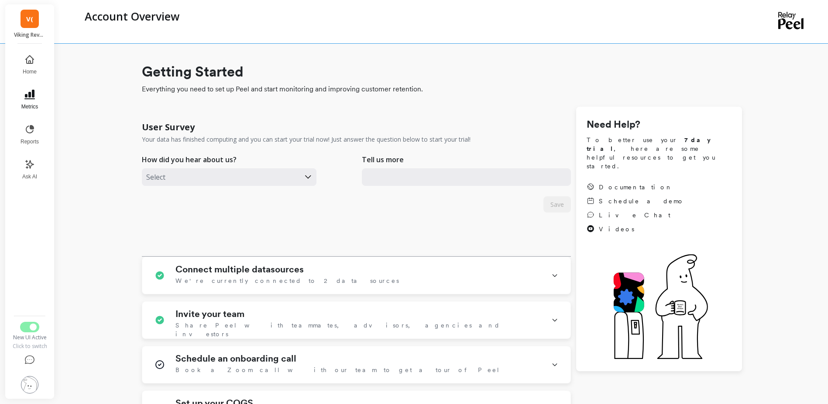
click at [35, 101] on button "Metrics" at bounding box center [29, 99] width 29 height 31
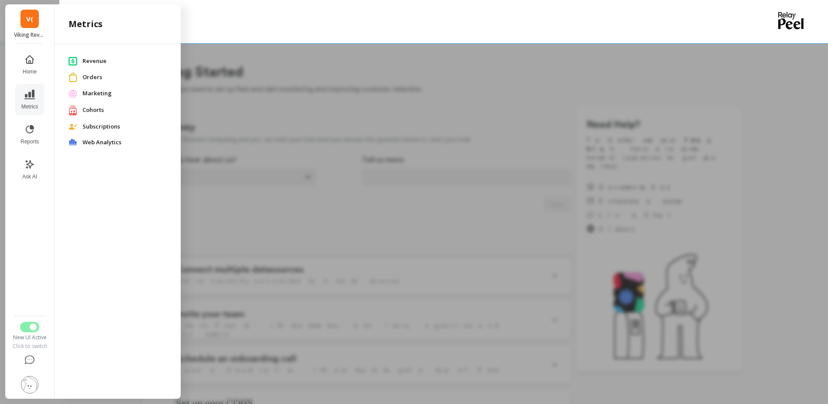
click at [89, 106] on span "Cohorts" at bounding box center [125, 110] width 84 height 9
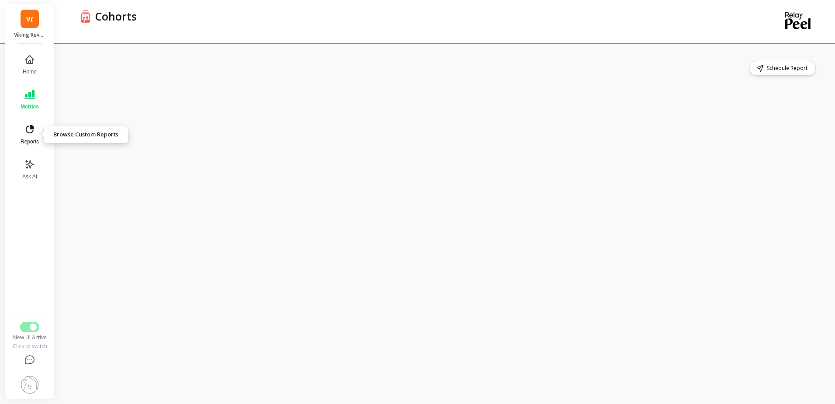
click at [38, 128] on button "Reports" at bounding box center [29, 134] width 29 height 31
click at [23, 19] on link "V(" at bounding box center [30, 19] width 18 height 18
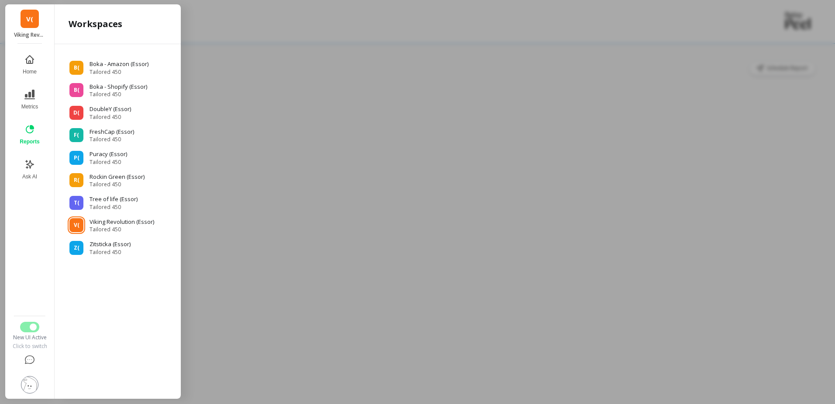
click at [199, 187] on div at bounding box center [417, 202] width 835 height 404
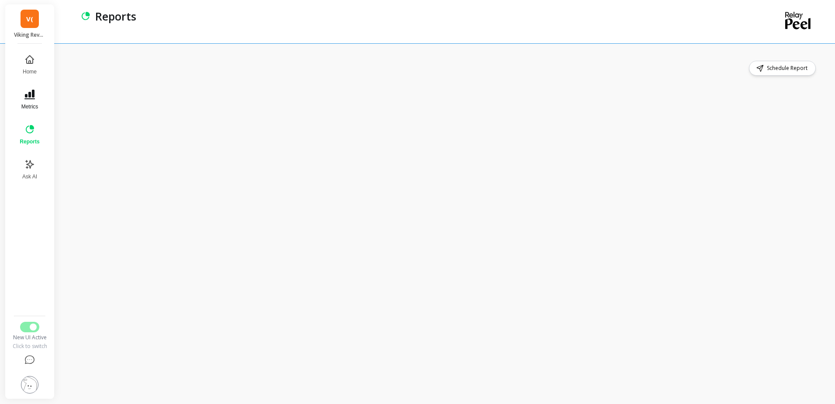
click at [43, 98] on button "Metrics" at bounding box center [29, 99] width 30 height 31
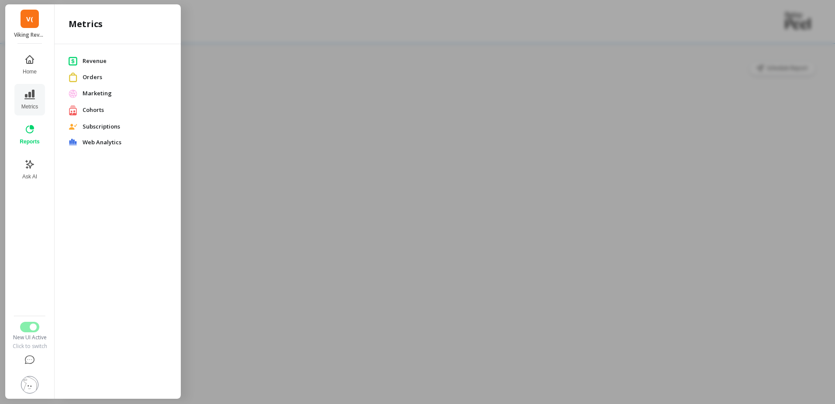
click at [84, 105] on link "Cohorts" at bounding box center [118, 110] width 98 height 11
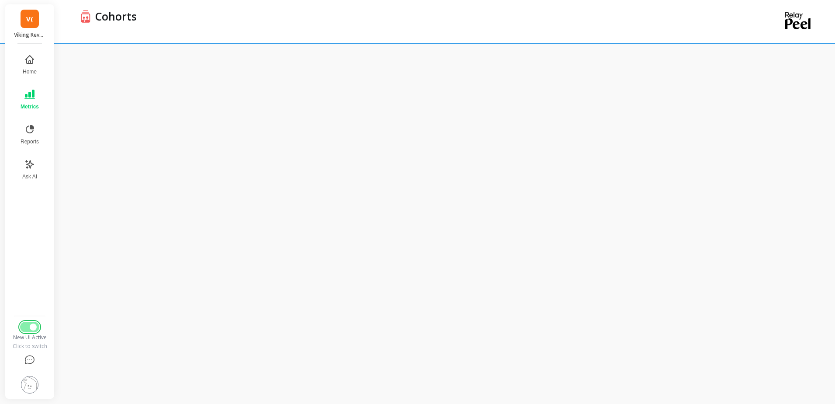
click at [38, 324] on button "Switch to Legacy UI" at bounding box center [29, 326] width 19 height 10
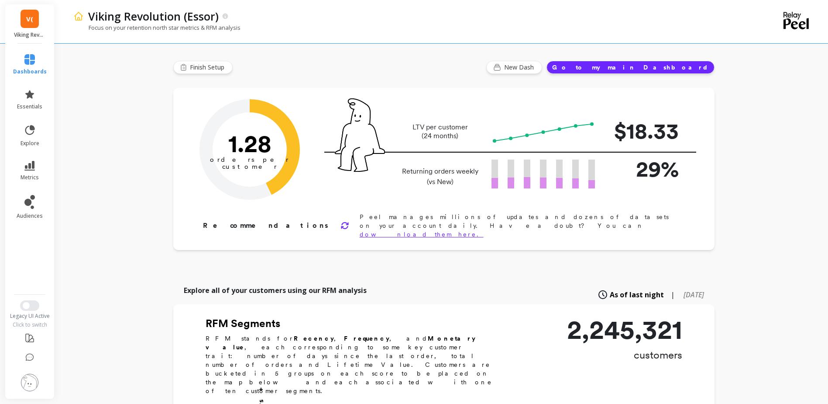
click at [35, 159] on li "metrics" at bounding box center [30, 170] width 44 height 31
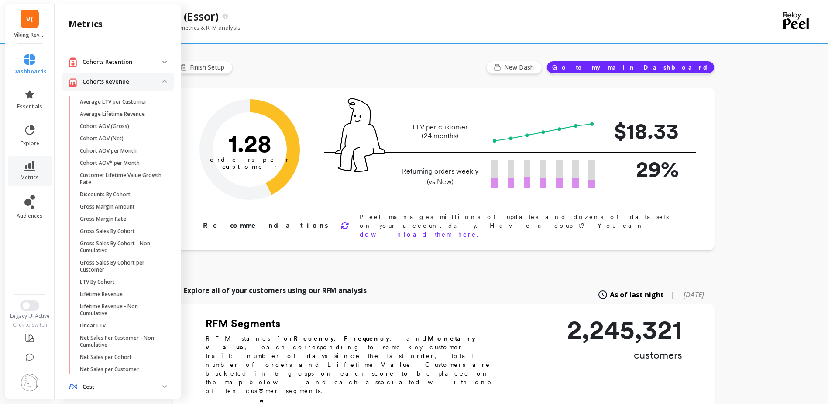
click at [107, 242] on p "Gross Sales By Cohort - Non Cumulative" at bounding box center [121, 247] width 83 height 14
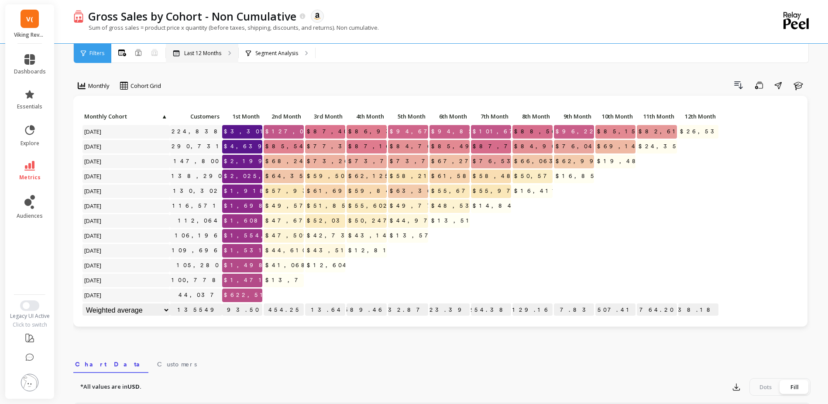
click at [217, 57] on div "Last 12 Months" at bounding box center [202, 53] width 72 height 19
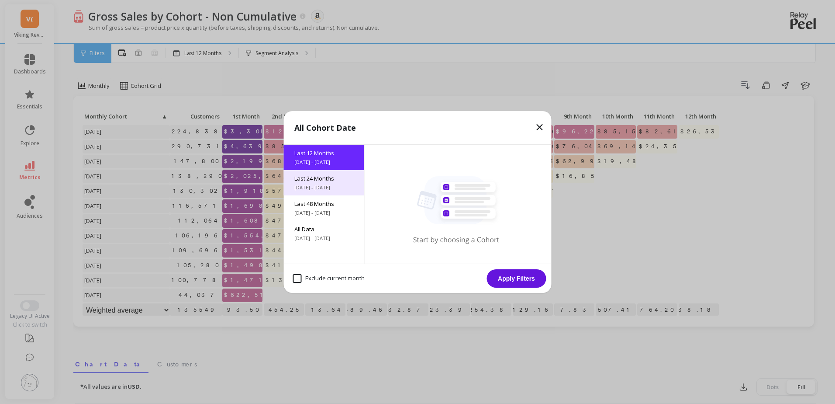
click at [321, 186] on span "10/10/2023 - 10/10/2025" at bounding box center [323, 187] width 59 height 7
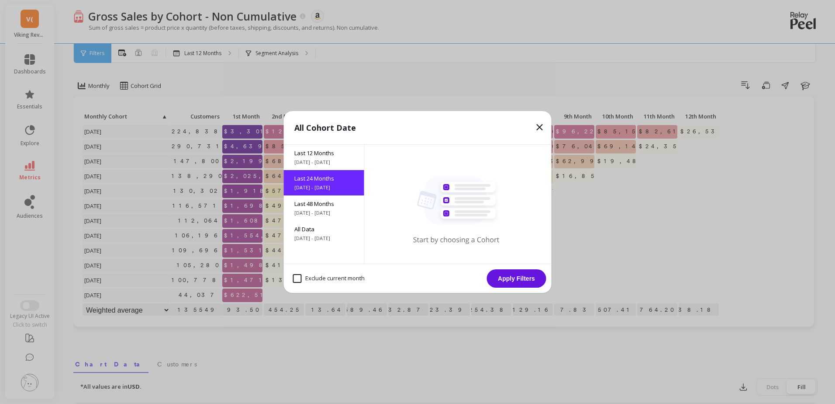
click at [502, 282] on button "Apply Filters" at bounding box center [516, 278] width 59 height 18
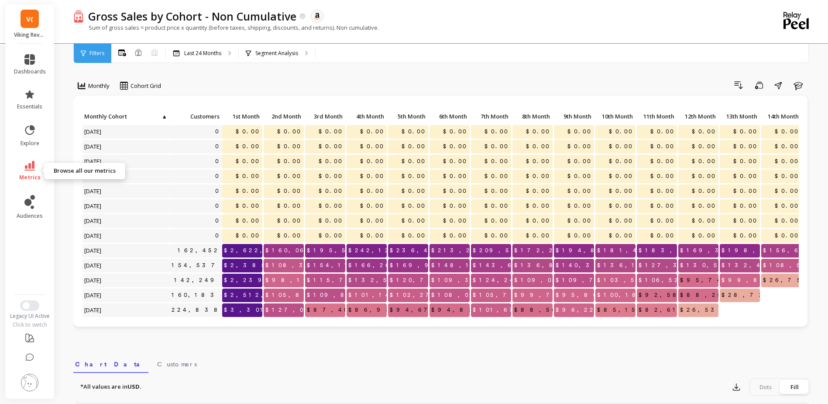
click at [41, 174] on link "metrics" at bounding box center [30, 171] width 32 height 20
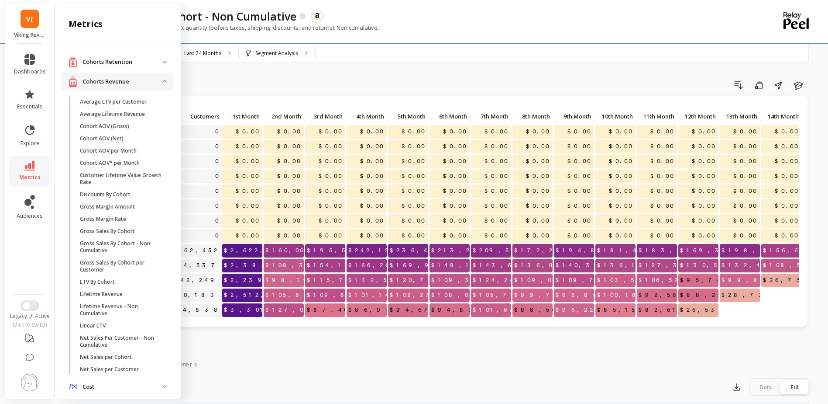
click at [162, 61] on img at bounding box center [164, 62] width 4 height 3
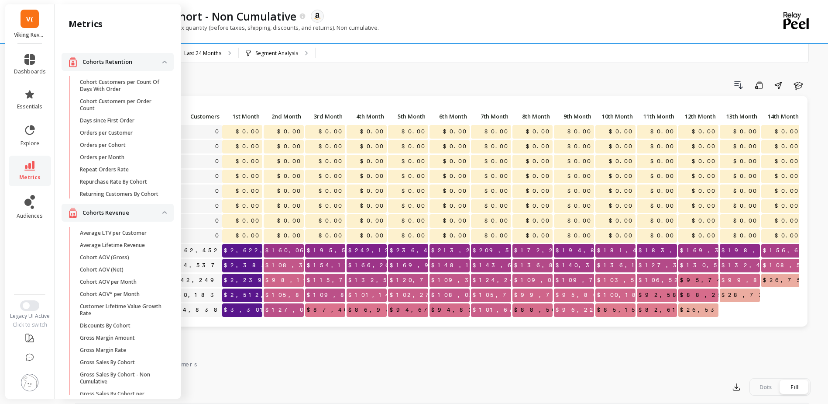
click at [162, 61] on img at bounding box center [164, 62] width 4 height 3
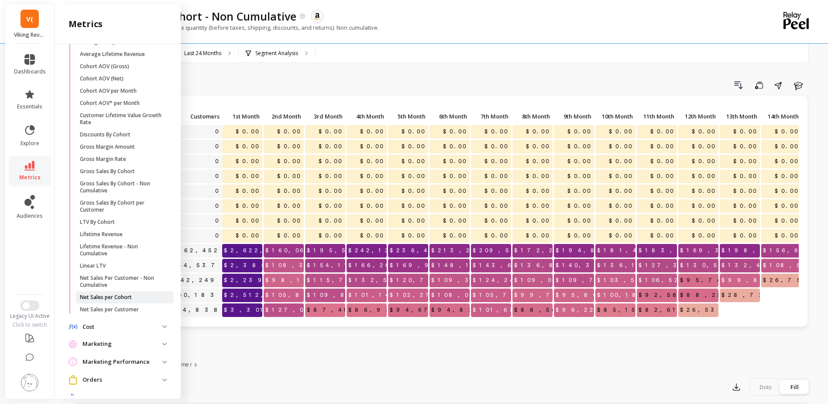
scroll to position [117, 0]
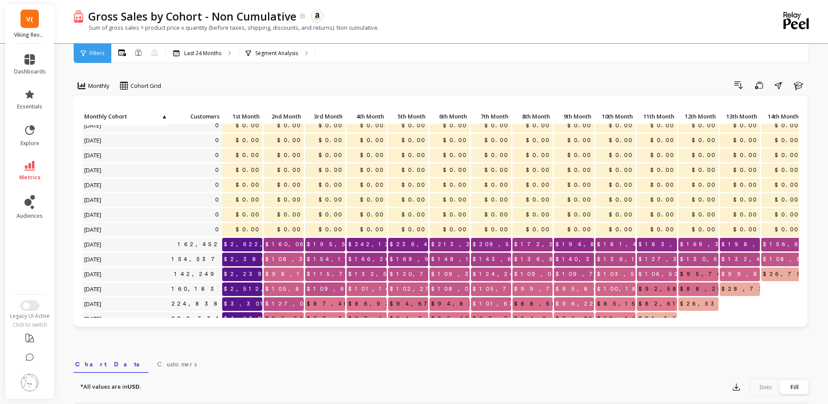
scroll to position [0, 0]
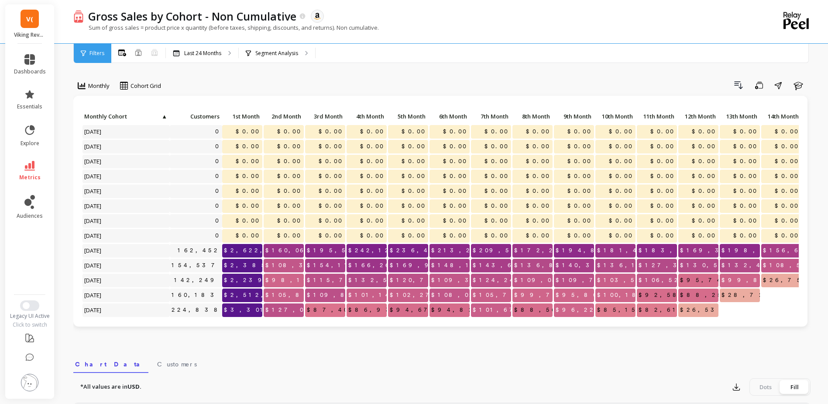
click at [161, 112] on p "Monthly Cohort ▲" at bounding box center [126, 116] width 87 height 12
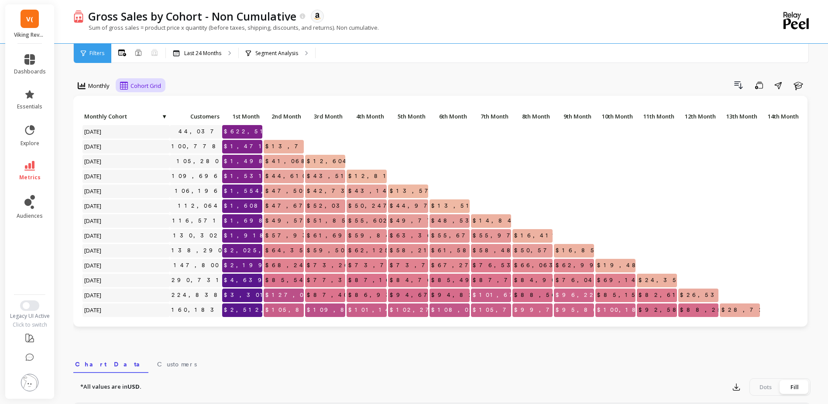
click at [152, 86] on span "Cohort Grid" at bounding box center [146, 86] width 31 height 8
click at [145, 124] on div "Cohort Line" at bounding box center [148, 122] width 50 height 8
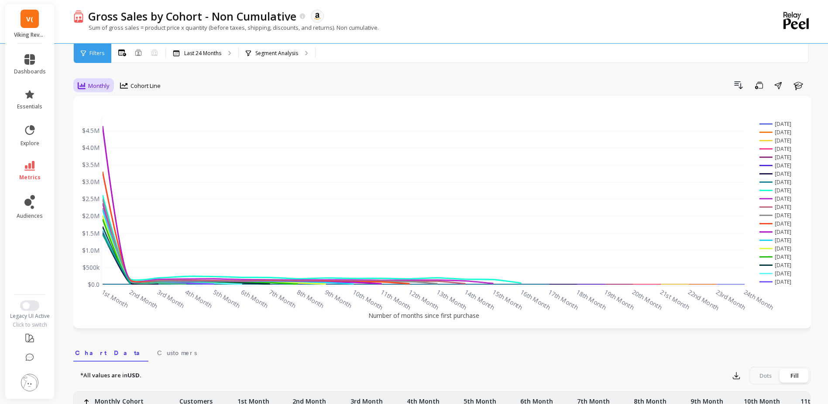
click at [108, 84] on span "Monthly" at bounding box center [98, 86] width 21 height 8
click at [111, 104] on div "Monthly" at bounding box center [106, 105] width 50 height 8
click at [104, 56] on span "Filters" at bounding box center [97, 53] width 15 height 7
drag, startPoint x: 32, startPoint y: 173, endPoint x: 42, endPoint y: 175, distance: 10.2
click at [33, 173] on link "metrics" at bounding box center [30, 171] width 32 height 20
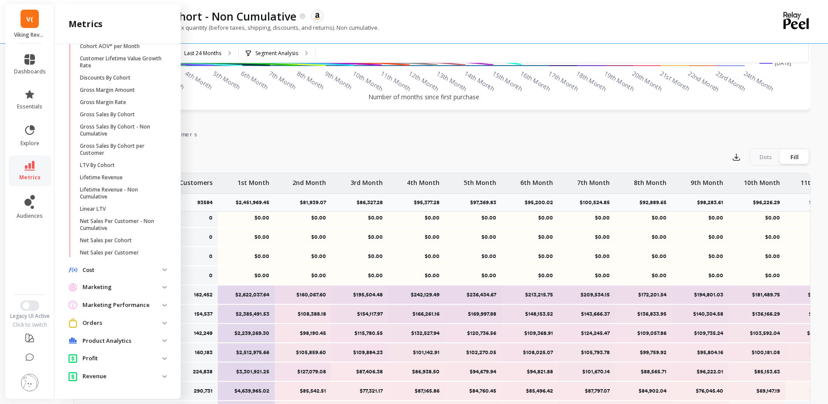
scroll to position [131, 0]
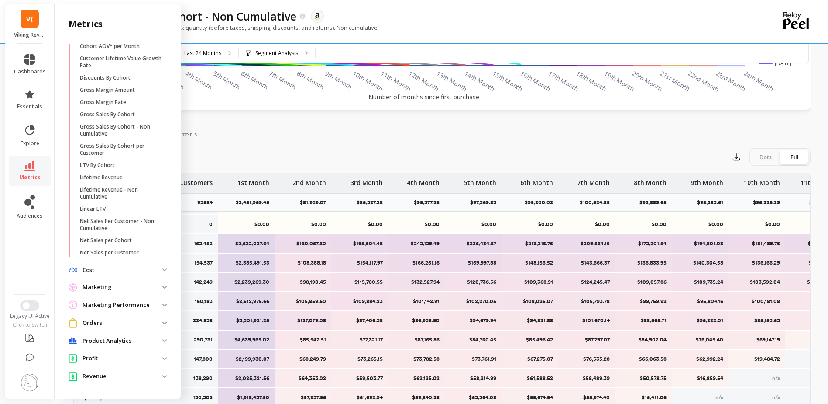
click at [339, 148] on div "*All values are in USD. Export Dots Fill" at bounding box center [442, 156] width 738 height 17
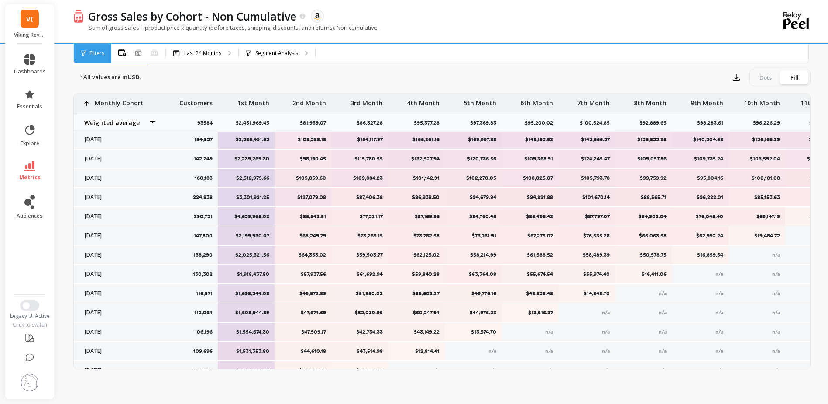
scroll to position [231, 0]
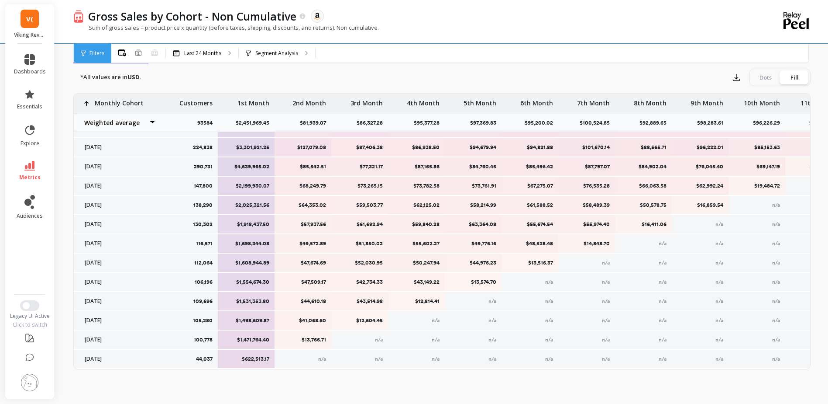
click at [31, 163] on icon at bounding box center [29, 166] width 10 height 10
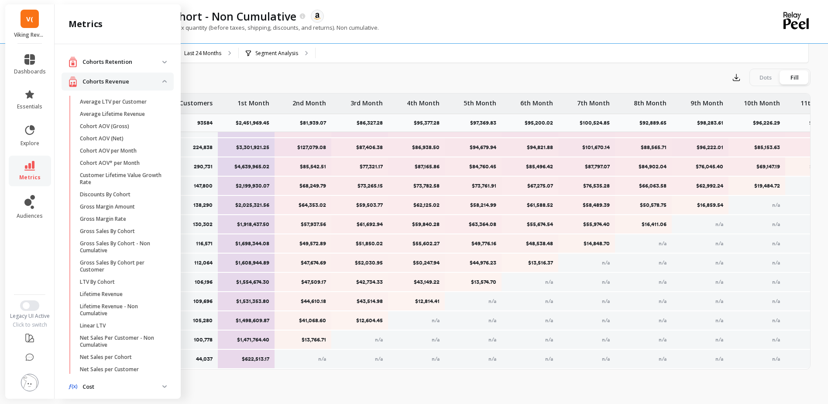
scroll to position [117, 0]
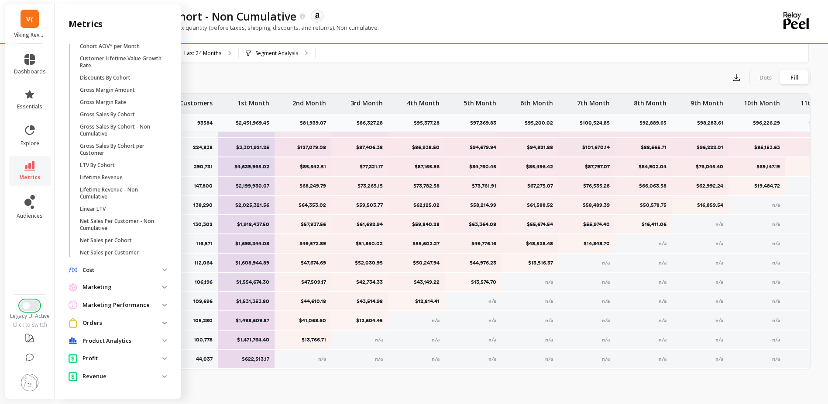
click at [34, 310] on button "Switch to New UI" at bounding box center [29, 305] width 19 height 10
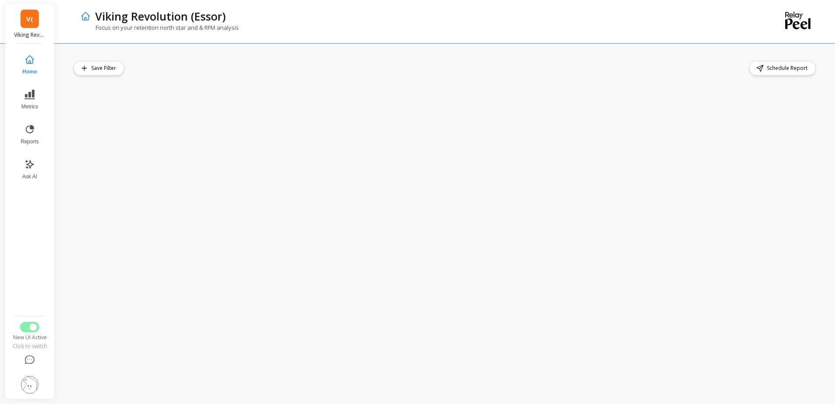
click at [346, 63] on div "Save Filter Schedule Report" at bounding box center [445, 68] width 744 height 15
click at [24, 136] on button "Reports" at bounding box center [29, 134] width 29 height 31
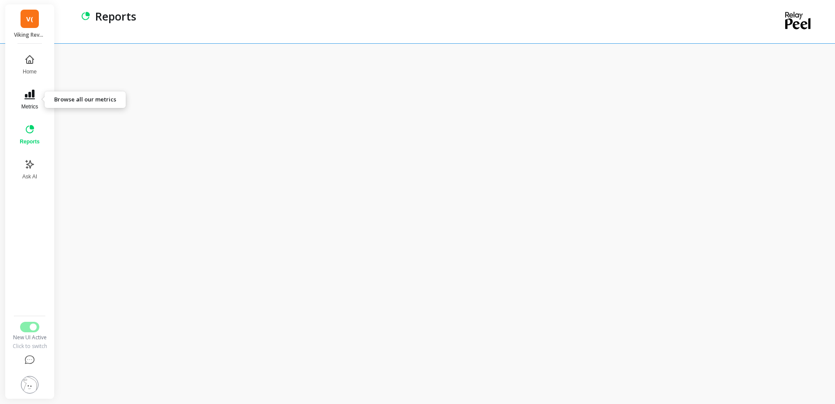
click at [30, 95] on icon at bounding box center [29, 95] width 10 height 10
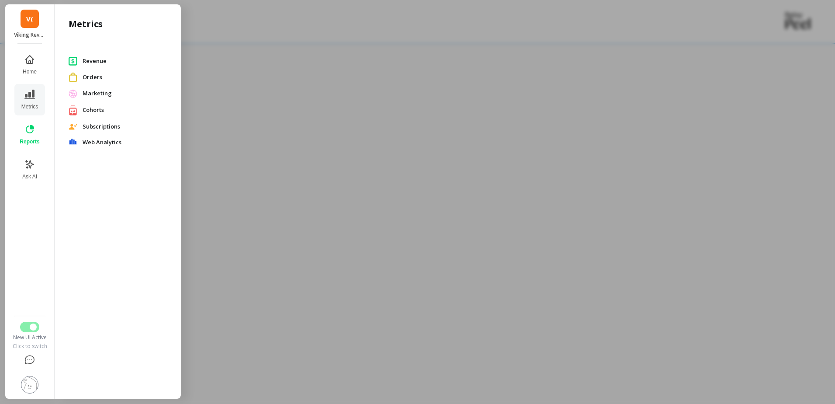
click at [118, 108] on span "Cohorts" at bounding box center [125, 110] width 84 height 9
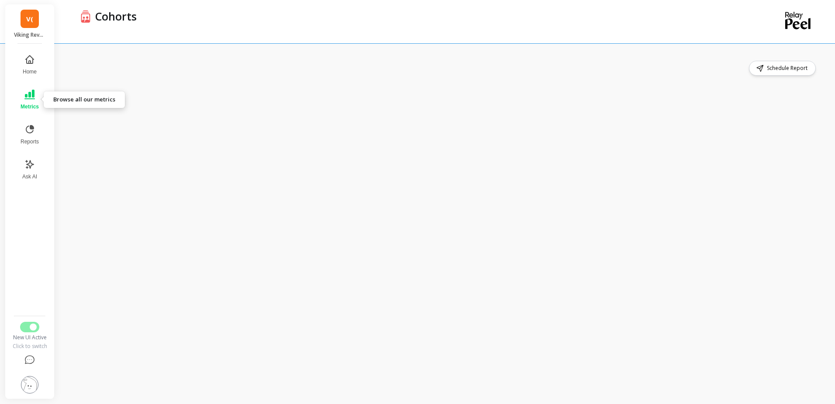
click at [34, 86] on button "Metrics" at bounding box center [29, 99] width 29 height 31
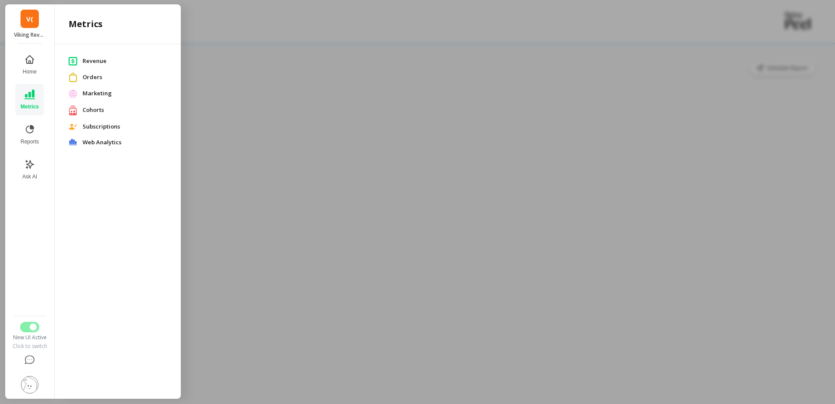
click at [99, 60] on span "Revenue" at bounding box center [125, 61] width 84 height 9
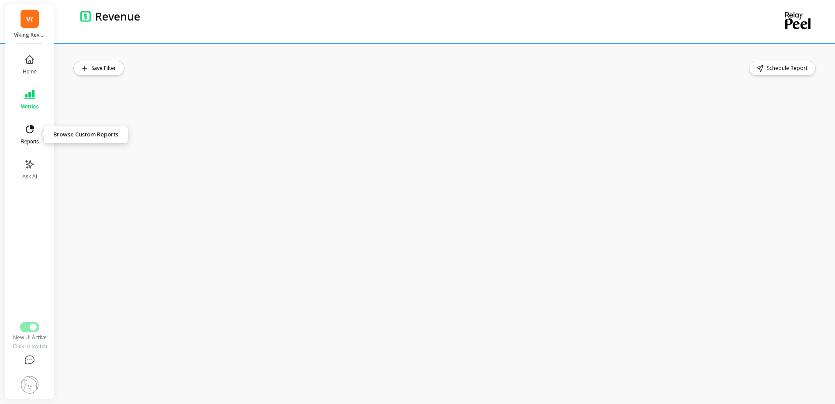
click at [36, 126] on button "Reports" at bounding box center [29, 134] width 29 height 31
click at [33, 68] on span "Home" at bounding box center [30, 71] width 14 height 7
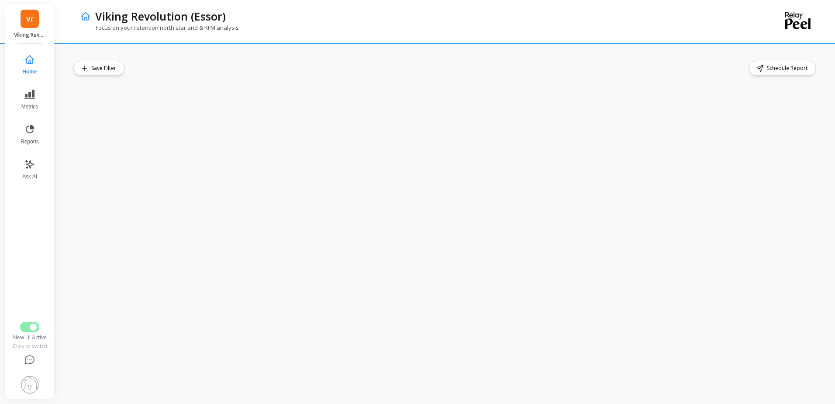
click at [83, 16] on icon at bounding box center [85, 16] width 10 height 10
click at [84, 16] on icon at bounding box center [85, 16] width 10 height 10
click at [28, 26] on link "V(" at bounding box center [30, 19] width 18 height 18
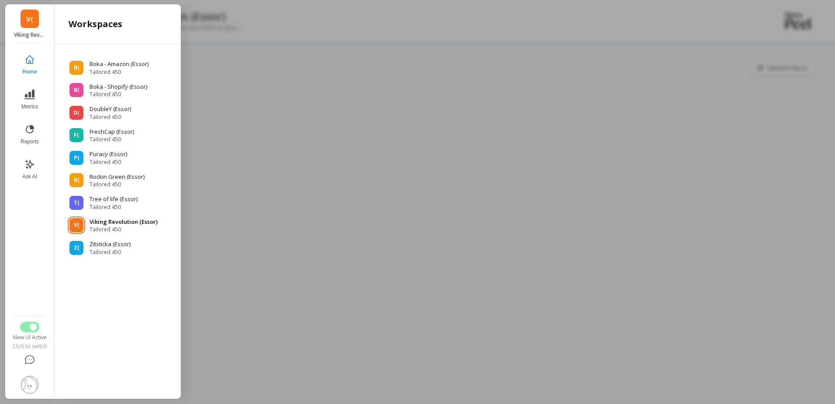
click at [109, 227] on span "Tailored 450" at bounding box center [124, 229] width 68 height 7
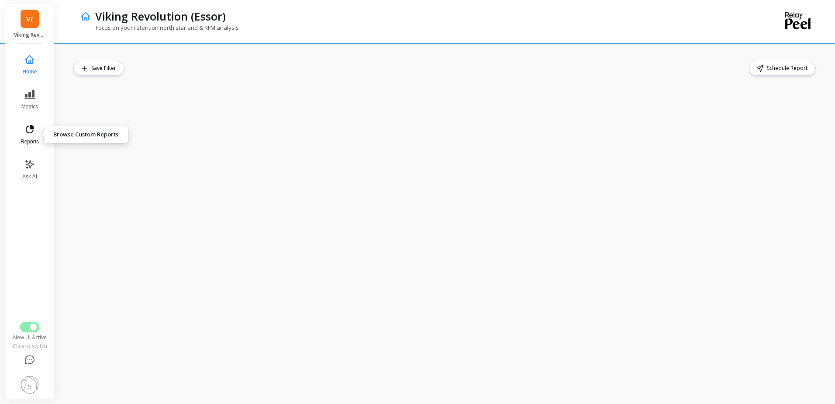
click at [31, 138] on span "Reports" at bounding box center [30, 141] width 18 height 7
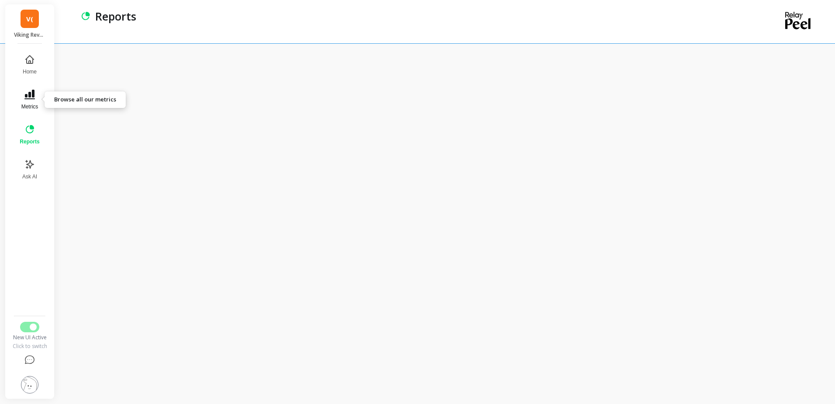
click at [32, 103] on span "Metrics" at bounding box center [29, 106] width 17 height 7
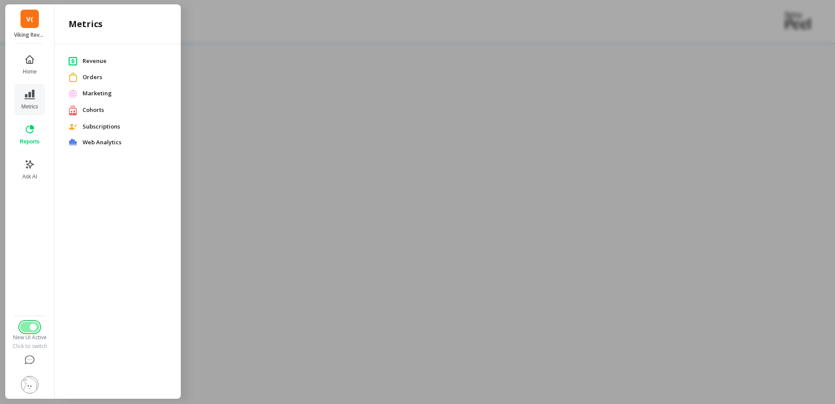
click at [30, 330] on button "Switch to Legacy UI" at bounding box center [29, 326] width 19 height 10
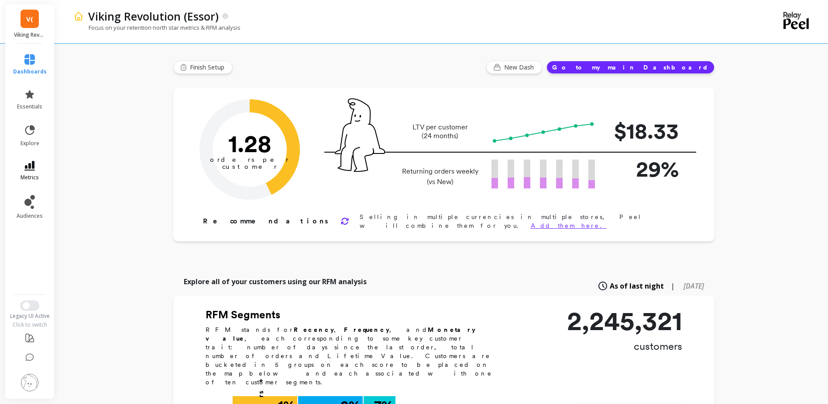
click at [35, 173] on link "metrics" at bounding box center [30, 171] width 34 height 20
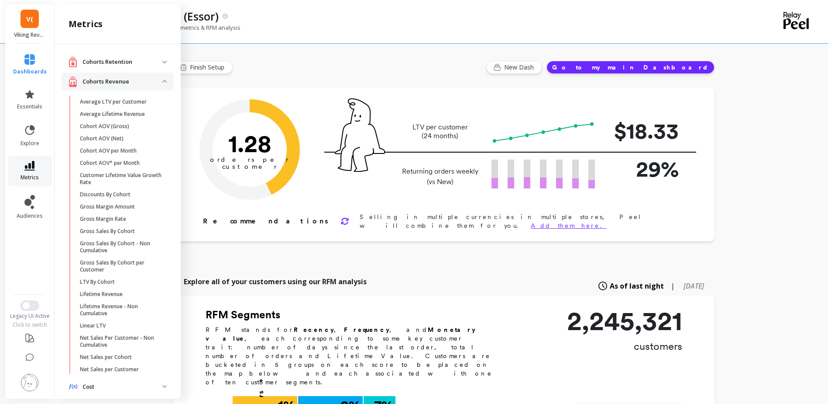
scroll to position [117, 0]
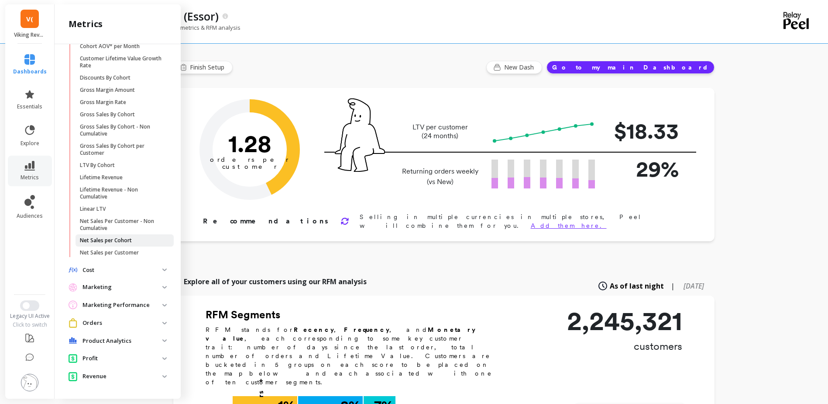
click at [91, 243] on p "Net Sales per Cohort" at bounding box center [106, 240] width 52 height 7
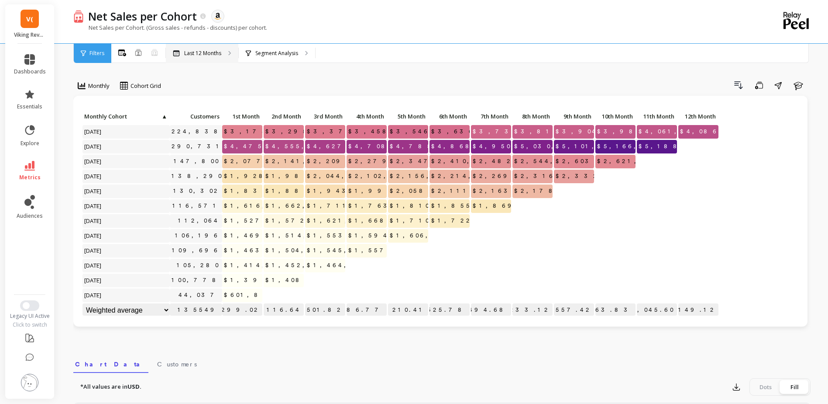
click at [197, 53] on p "Last 12 Months" at bounding box center [202, 53] width 37 height 7
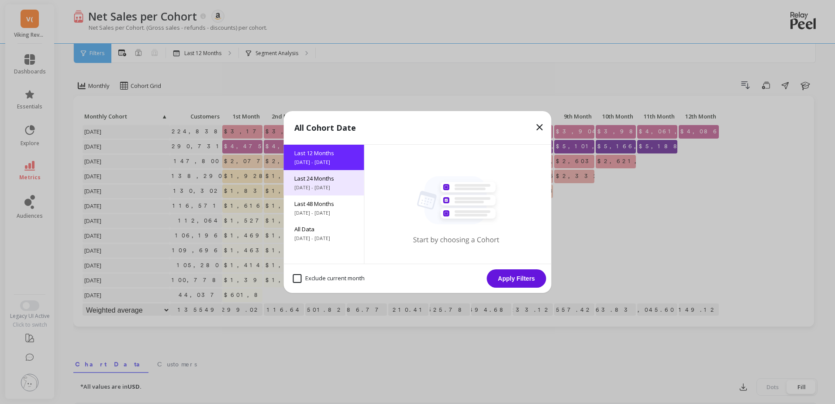
click at [315, 189] on span "[DATE] - [DATE]" at bounding box center [323, 187] width 59 height 7
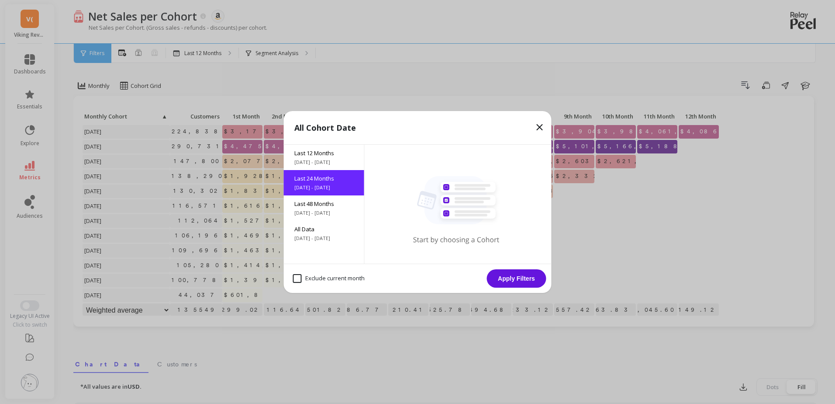
click at [317, 277] on month "Exclude current month" at bounding box center [329, 278] width 72 height 9
checkbox month "true"
click at [498, 282] on button "Apply Filters" at bounding box center [516, 278] width 59 height 18
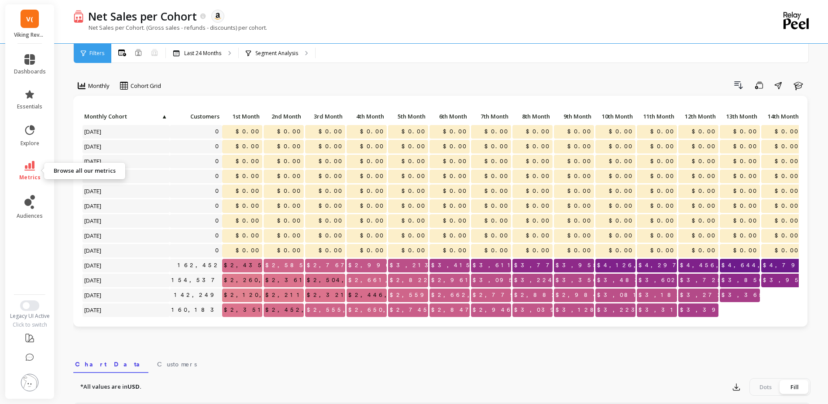
click at [17, 163] on link "metrics" at bounding box center [30, 171] width 32 height 20
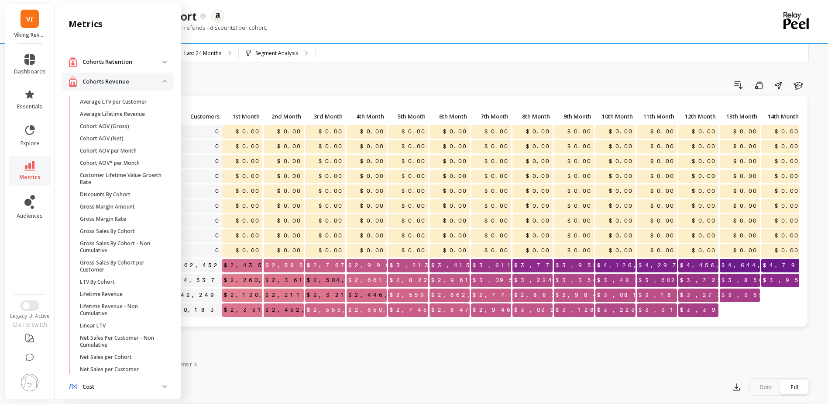
scroll to position [117, 0]
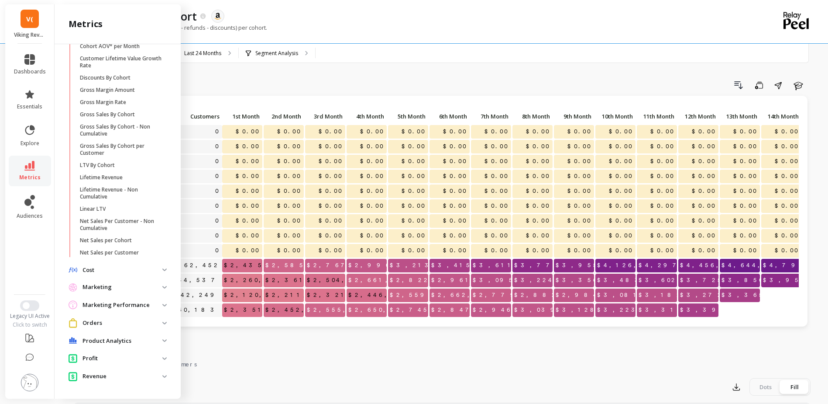
click at [48, 208] on li "audiences" at bounding box center [30, 207] width 42 height 35
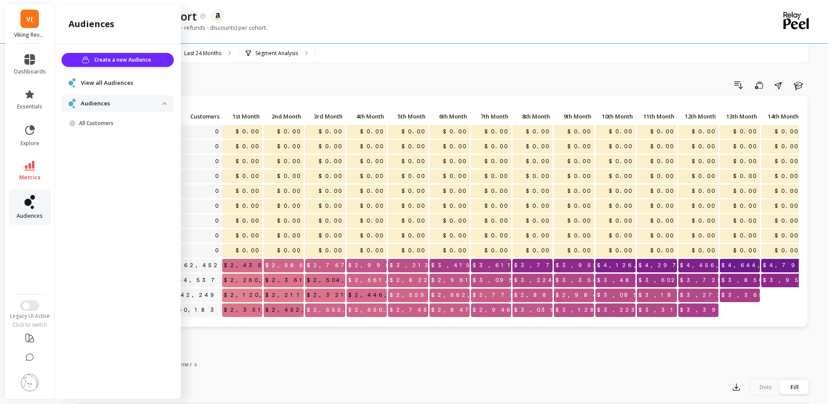
scroll to position [0, 0]
click at [27, 164] on icon at bounding box center [29, 166] width 10 height 10
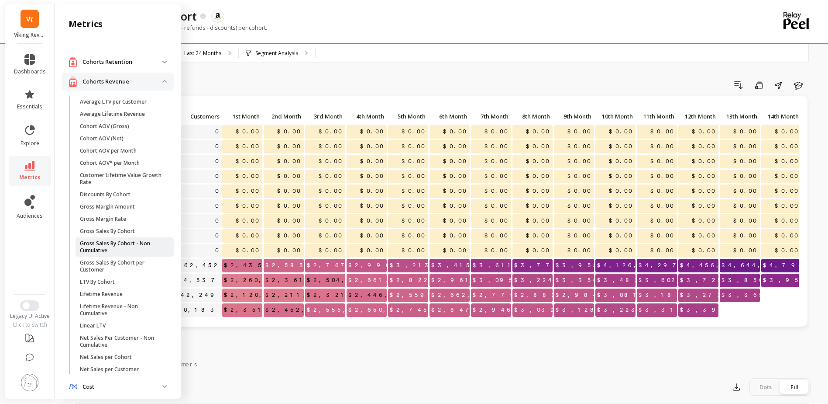
click at [126, 245] on p "Gross Sales By Cohort - Non Cumulative" at bounding box center [121, 247] width 83 height 14
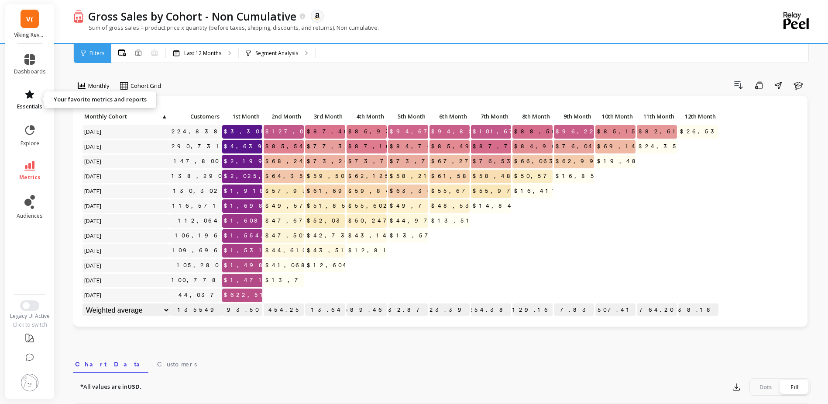
click at [31, 98] on icon at bounding box center [29, 94] width 9 height 8
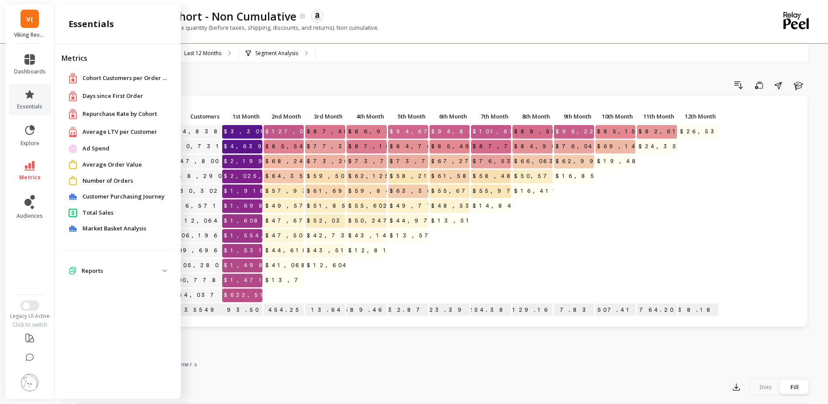
click at [104, 276] on span "Reports" at bounding box center [118, 271] width 112 height 16
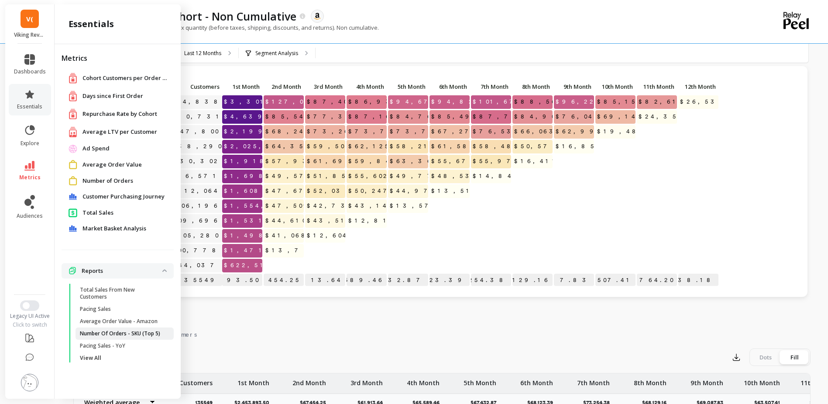
scroll to position [44, 0]
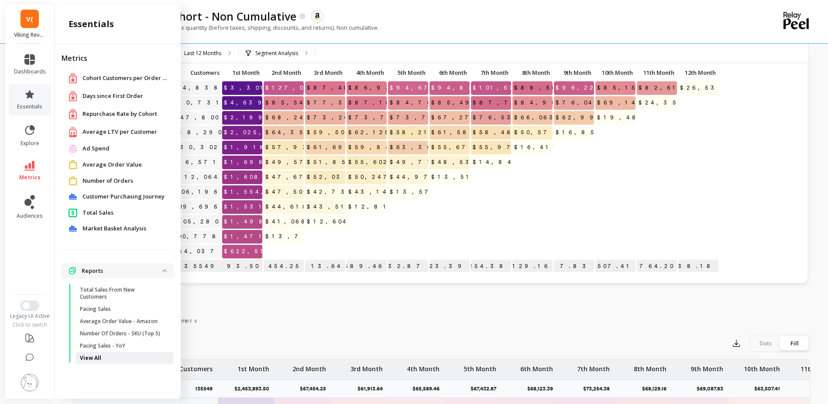
click at [81, 354] on p "View All" at bounding box center [90, 357] width 21 height 7
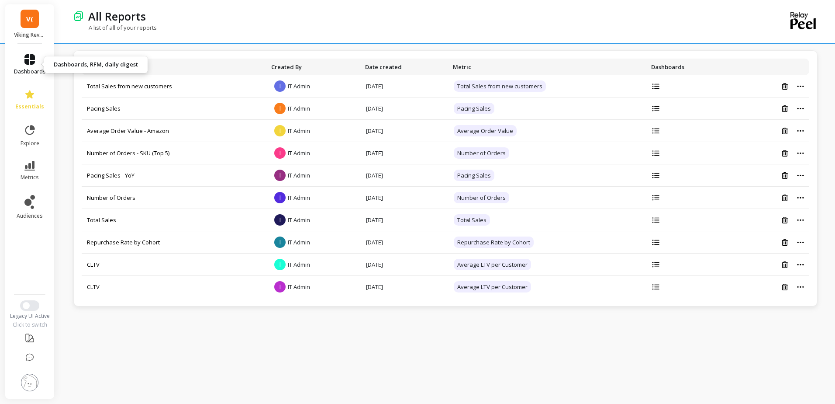
click at [28, 65] on link "dashboards" at bounding box center [30, 64] width 32 height 21
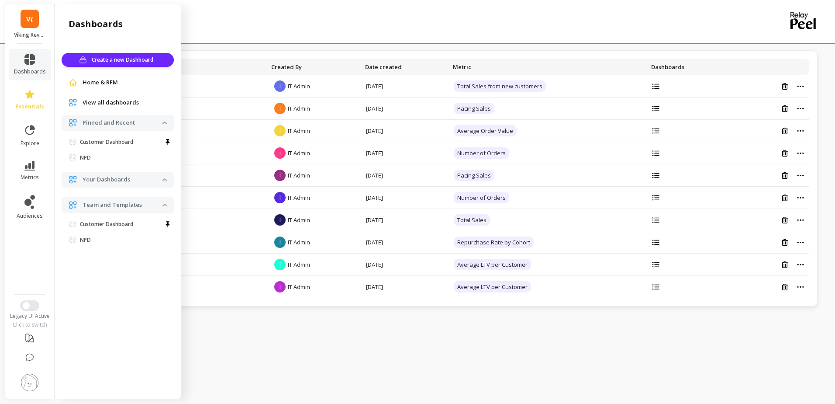
click at [112, 185] on span "Your Dashboards" at bounding box center [118, 180] width 112 height 16
click at [118, 105] on span "View all dashboards" at bounding box center [111, 102] width 56 height 9
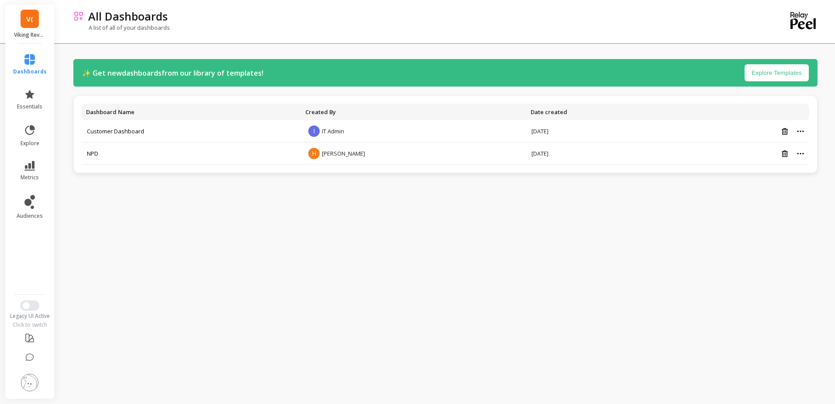
drag, startPoint x: 79, startPoint y: 93, endPoint x: 93, endPoint y: 93, distance: 14.0
drag, startPoint x: 93, startPoint y: 93, endPoint x: 409, endPoint y: 237, distance: 346.9
click at [409, 237] on div "✨ Get new dashboards from our library of templates! Explore Templates Dashboard…" at bounding box center [445, 200] width 744 height 386
click at [29, 165] on icon at bounding box center [29, 166] width 10 height 10
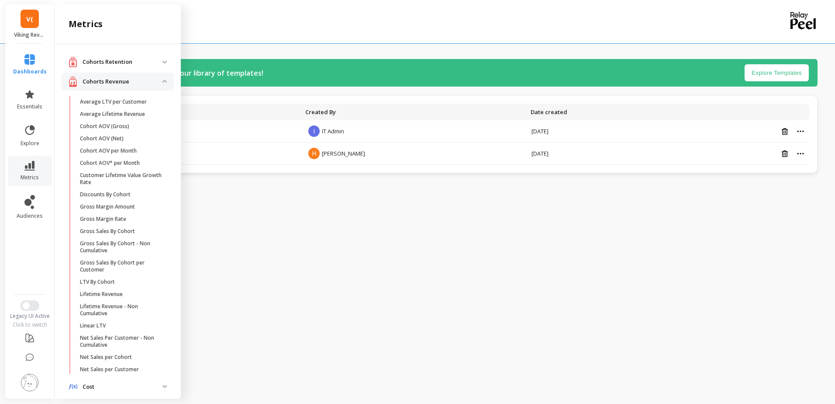
click at [121, 247] on p "Gross Sales By Cohort - Non Cumulative" at bounding box center [121, 247] width 83 height 14
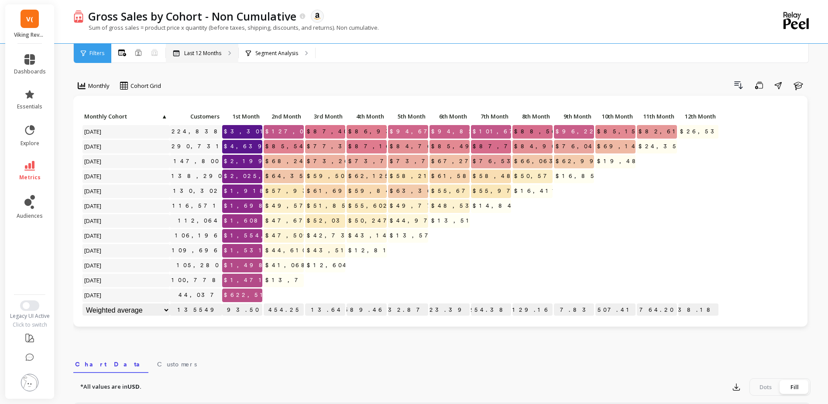
click at [203, 49] on div "Last 12 Months" at bounding box center [202, 53] width 72 height 19
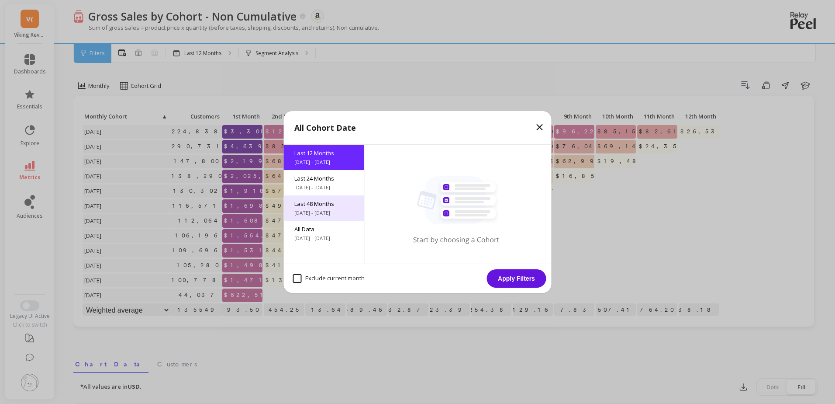
click at [314, 200] on span "Last 48 Months" at bounding box center [323, 204] width 59 height 8
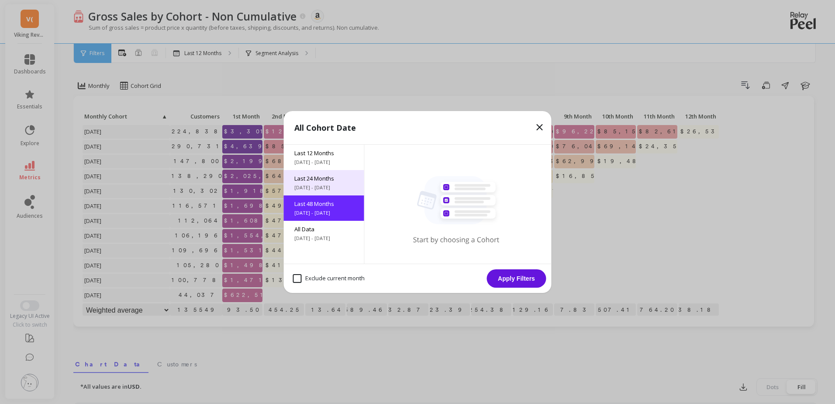
click at [348, 180] on span "Last 24 Months" at bounding box center [323, 178] width 59 height 8
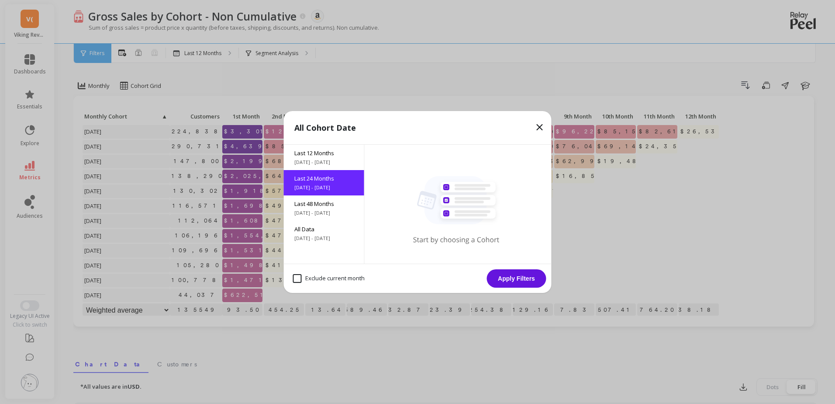
click at [309, 278] on month "Exclude current month" at bounding box center [329, 278] width 72 height 9
checkbox month "true"
click at [521, 280] on button "Apply Filters" at bounding box center [516, 278] width 59 height 18
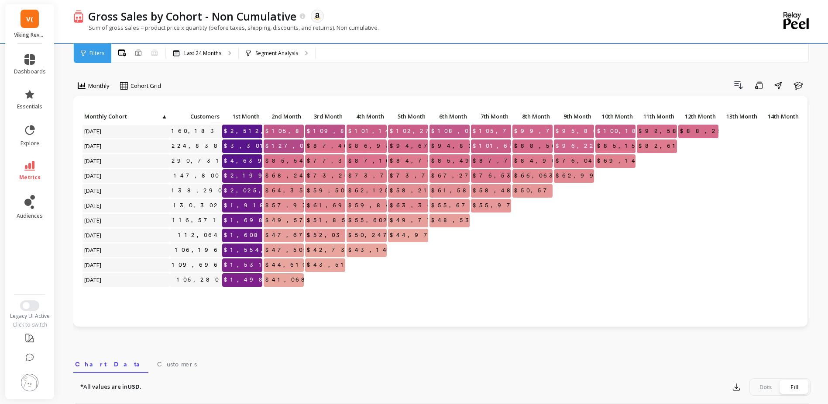
scroll to position [54, 0]
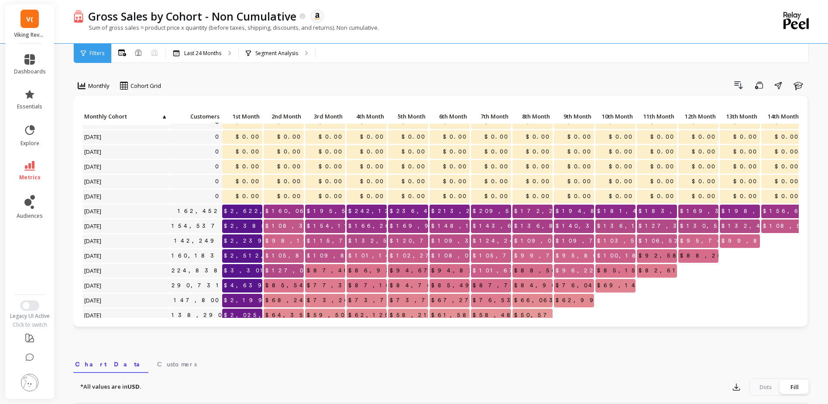
click at [397, 79] on div "Drill Down Save Share Learn" at bounding box center [489, 85] width 644 height 14
click at [125, 52] on icon at bounding box center [122, 52] width 8 height 7
click at [106, 56] on div "Filters" at bounding box center [93, 53] width 38 height 19
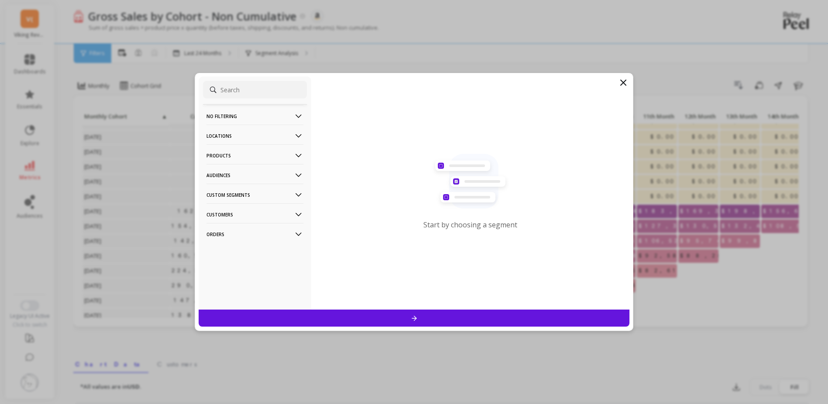
click at [271, 114] on p "No filtering" at bounding box center [255, 116] width 97 height 22
click at [261, 135] on p "Locations" at bounding box center [255, 135] width 97 height 22
click at [252, 157] on p "Products" at bounding box center [255, 155] width 97 height 22
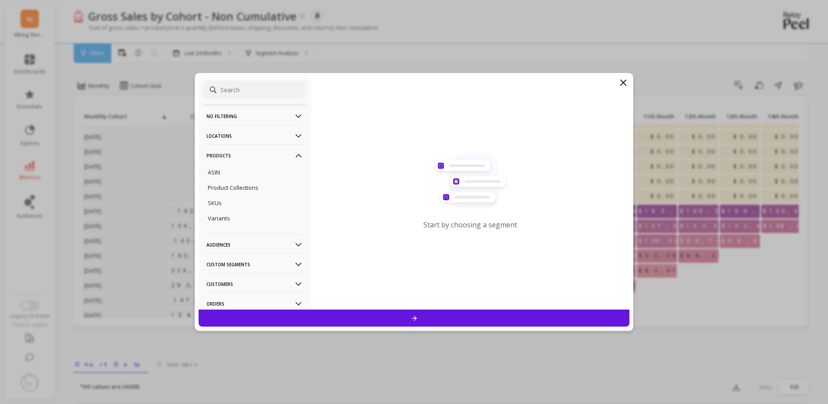
click at [252, 157] on p "Products" at bounding box center [255, 155] width 97 height 22
click at [630, 79] on div "No filtering Overall Locations Cities Countries Physical Location Sales Channel…" at bounding box center [414, 202] width 439 height 258
click at [632, 81] on div "No filtering Overall Locations Cities Countries Physical Location Sales Channel…" at bounding box center [414, 202] width 439 height 258
click at [627, 82] on icon at bounding box center [623, 82] width 10 height 10
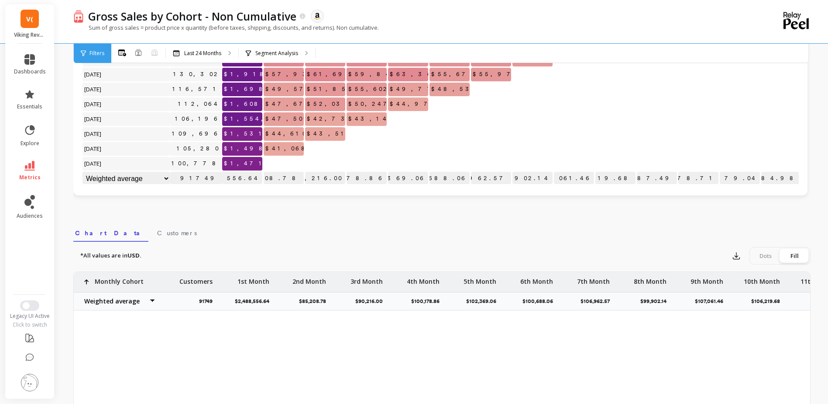
scroll to position [231, 0]
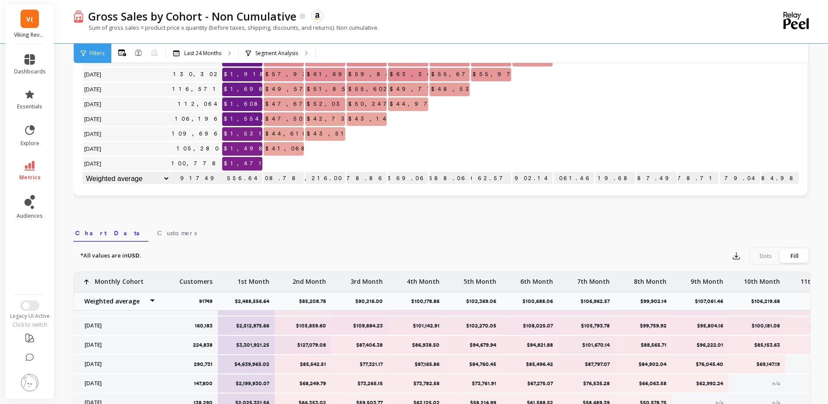
click at [157, 236] on span "Customers" at bounding box center [177, 232] width 40 height 9
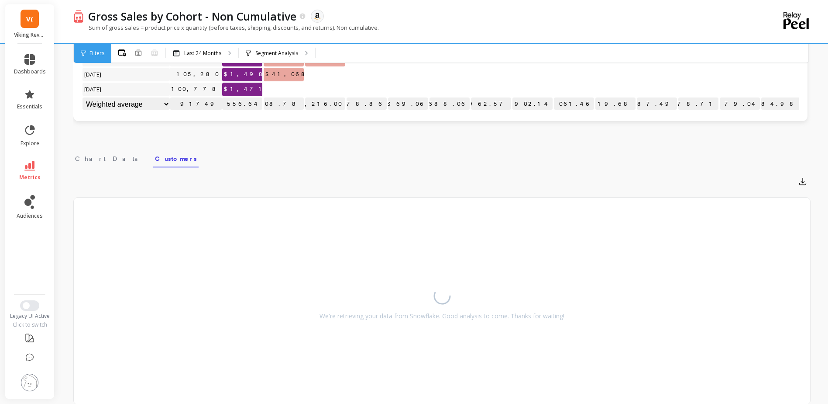
scroll to position [264, 0]
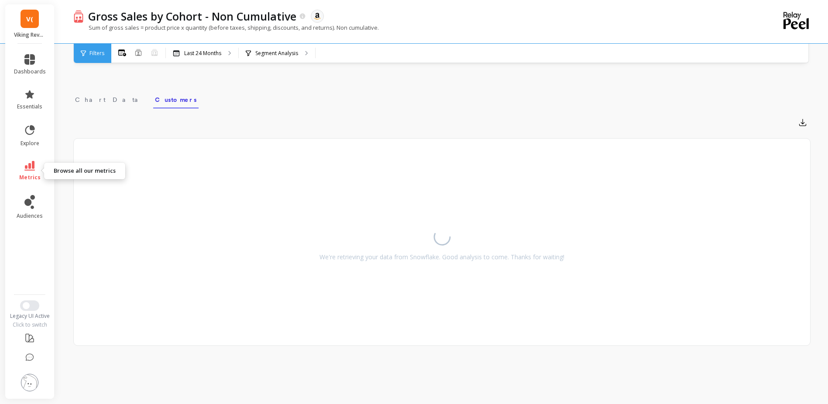
click at [34, 162] on icon at bounding box center [29, 166] width 10 height 10
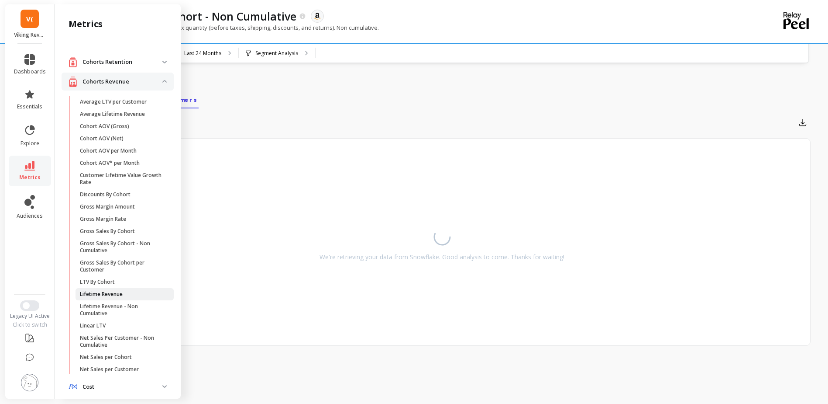
scroll to position [117, 0]
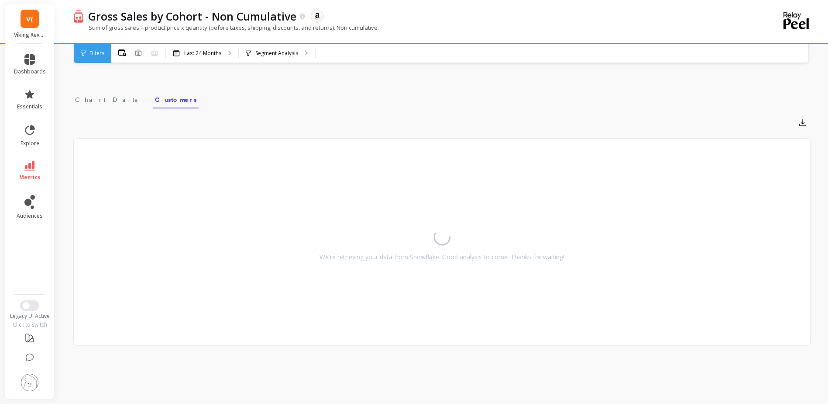
click at [295, 164] on div "We're retrieving your data from Snowflake. Good analysis to come. Thanks for wa…" at bounding box center [442, 241] width 737 height 207
click at [29, 64] on icon at bounding box center [29, 59] width 10 height 10
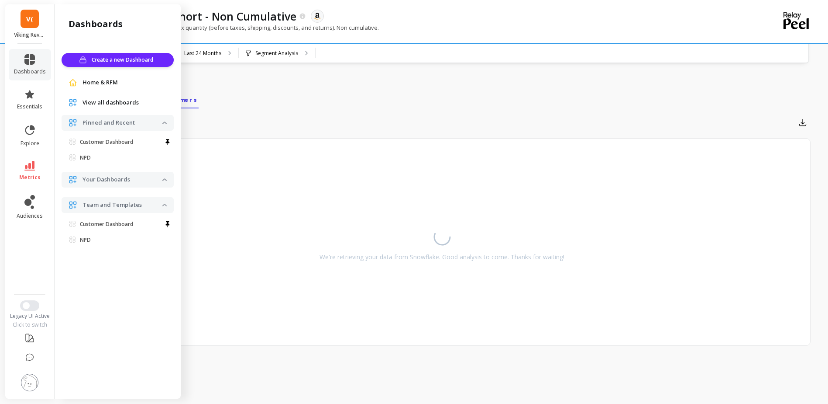
click at [116, 103] on span "View all dashboards" at bounding box center [111, 102] width 56 height 9
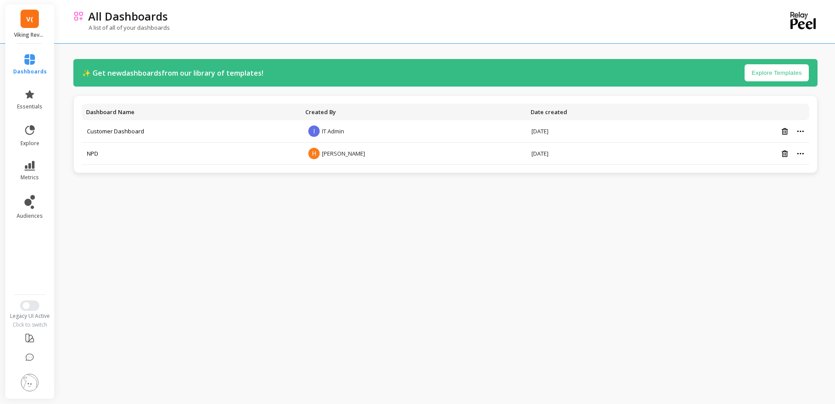
click at [24, 15] on link "V(" at bounding box center [30, 19] width 18 height 18
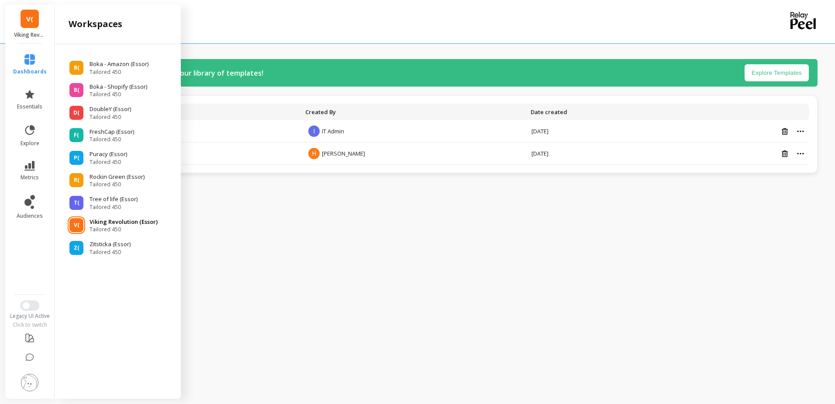
click at [122, 221] on p "Viking Revolution (Essor)" at bounding box center [124, 221] width 68 height 9
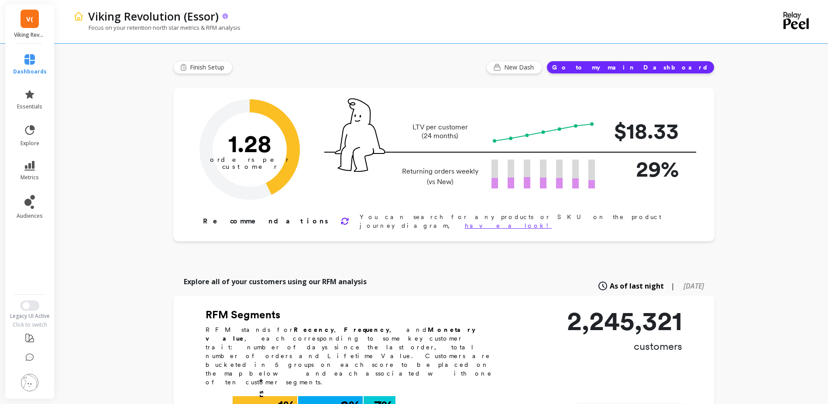
click at [224, 14] on icon at bounding box center [225, 16] width 6 height 6
click at [34, 97] on icon at bounding box center [29, 94] width 10 height 10
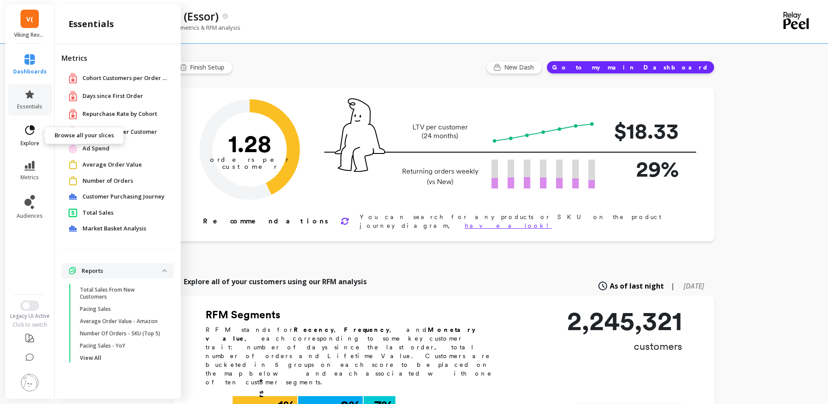
click at [32, 145] on span "explore" at bounding box center [30, 143] width 19 height 7
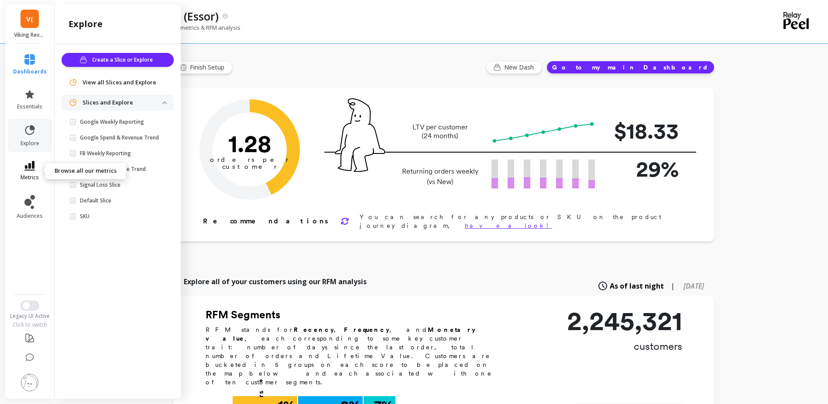
click at [32, 171] on link "metrics" at bounding box center [30, 171] width 34 height 20
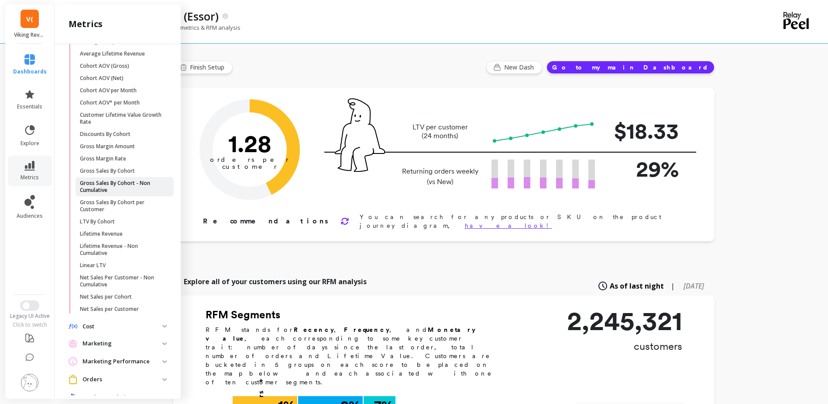
scroll to position [117, 0]
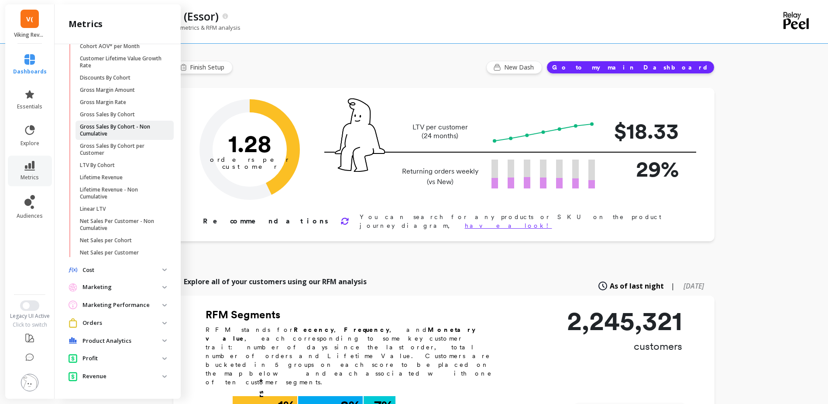
click at [124, 130] on p "Gross Sales By Cohort - Non Cumulative" at bounding box center [121, 130] width 83 height 14
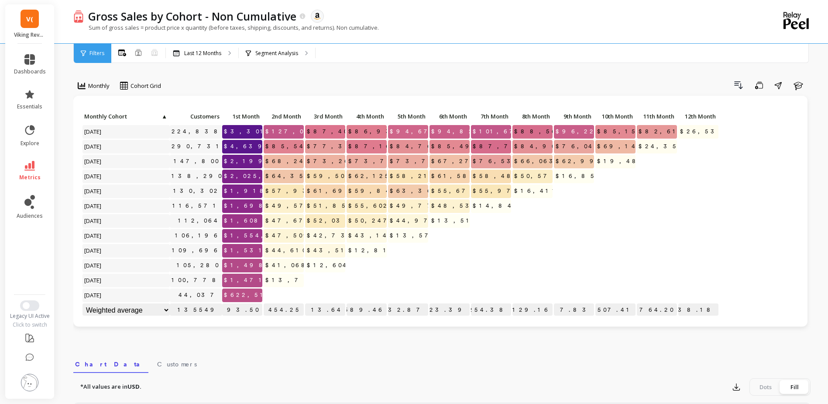
scroll to position [0, 0]
click at [31, 304] on button "Switch to New UI" at bounding box center [29, 305] width 19 height 10
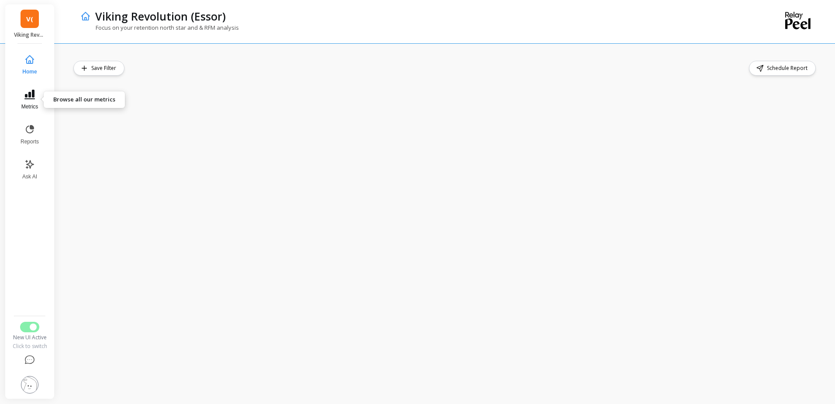
click at [31, 98] on icon at bounding box center [29, 95] width 10 height 10
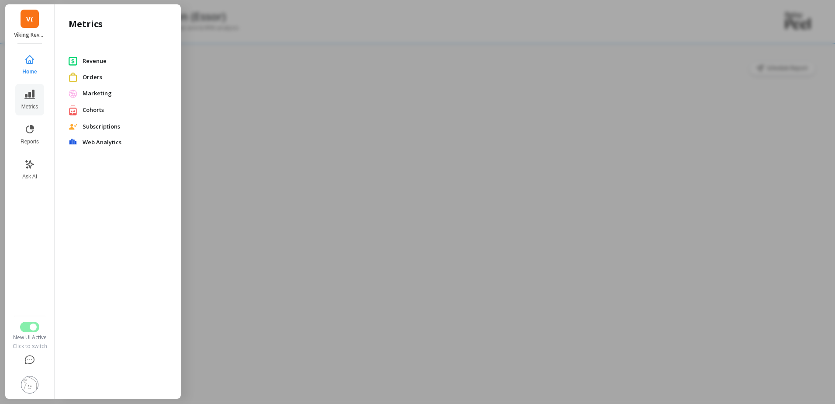
click at [97, 107] on span "Cohorts" at bounding box center [125, 110] width 84 height 9
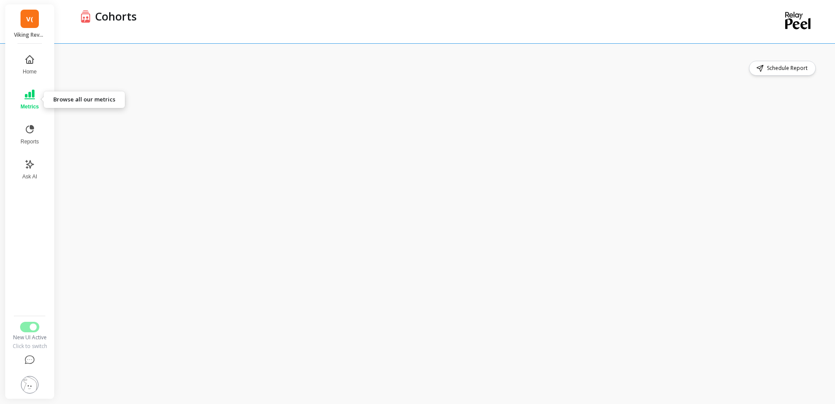
click at [36, 93] on button "Metrics" at bounding box center [29, 99] width 29 height 31
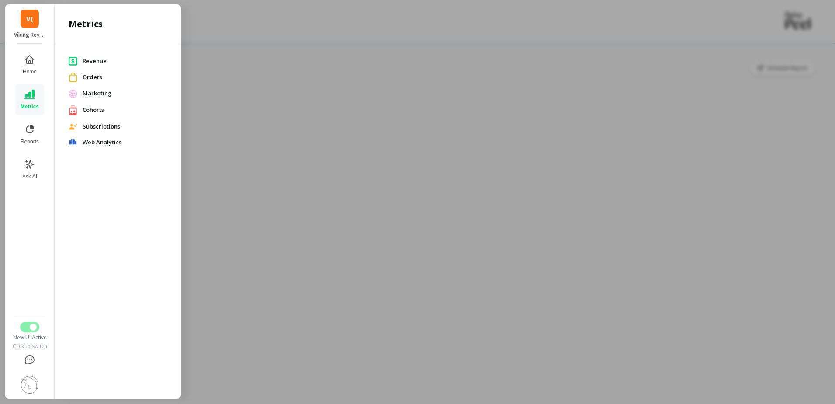
click at [304, 112] on div at bounding box center [417, 202] width 835 height 404
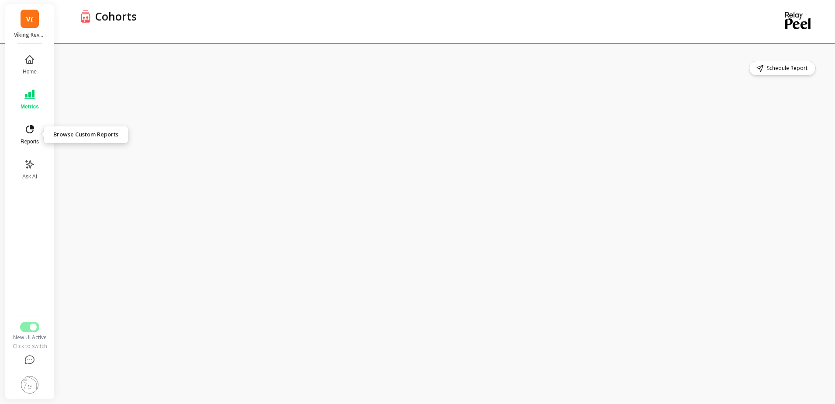
click at [25, 127] on icon at bounding box center [29, 129] width 10 height 10
drag, startPoint x: 526, startPoint y: 55, endPoint x: 514, endPoint y: 58, distance: 12.4
click at [526, 55] on div "Schedule Report" at bounding box center [447, 223] width 776 height 360
